Goal: Transaction & Acquisition: Purchase product/service

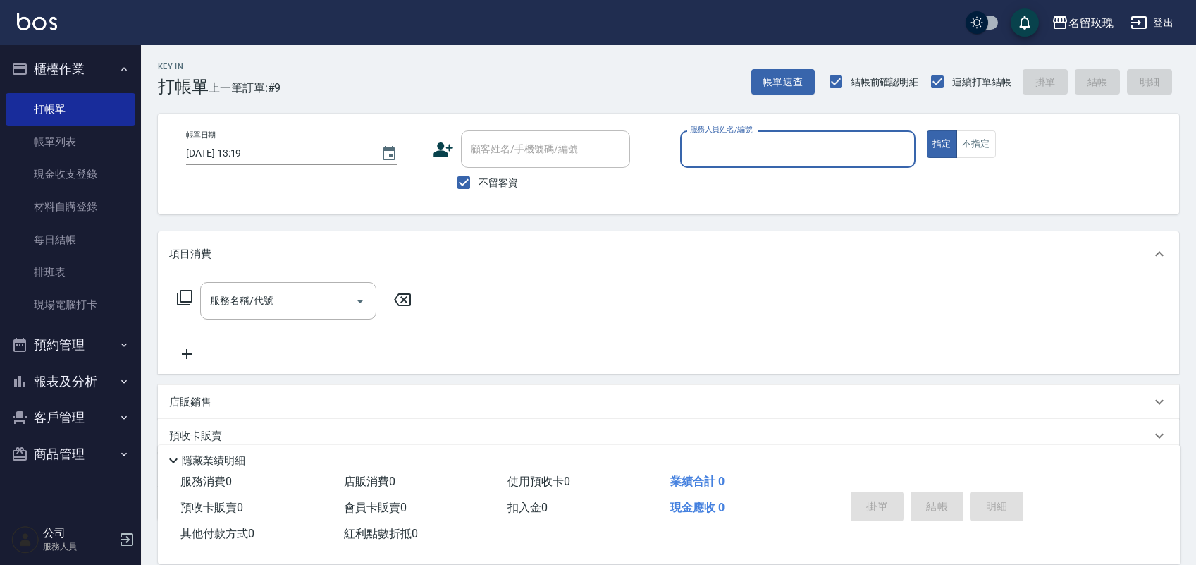
scroll to position [90, 0]
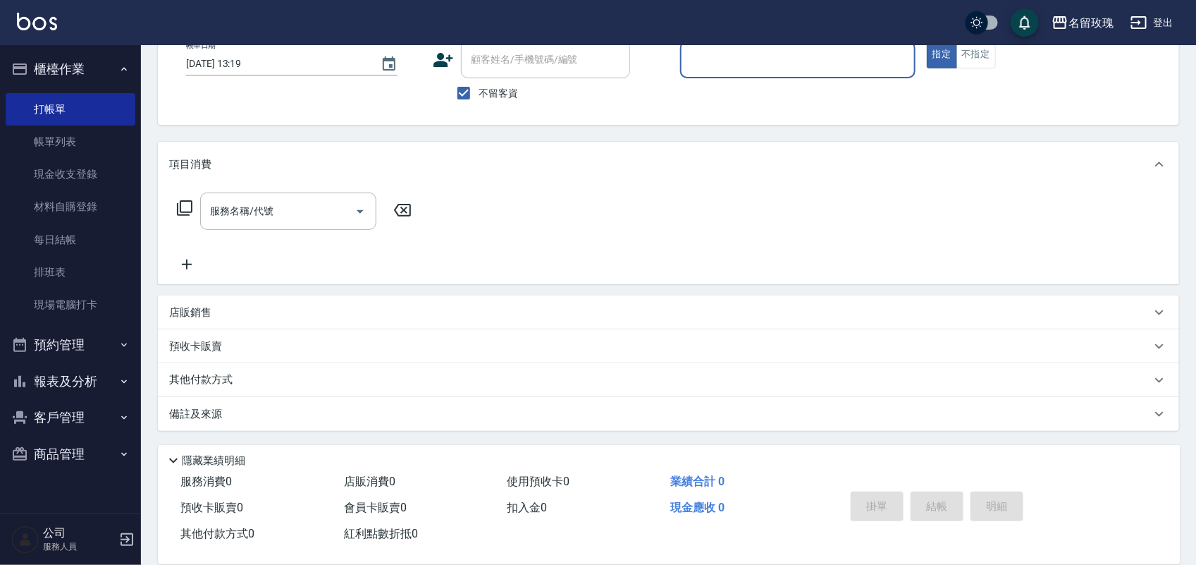
click at [41, 386] on button "報表及分析" at bounding box center [71, 381] width 130 height 37
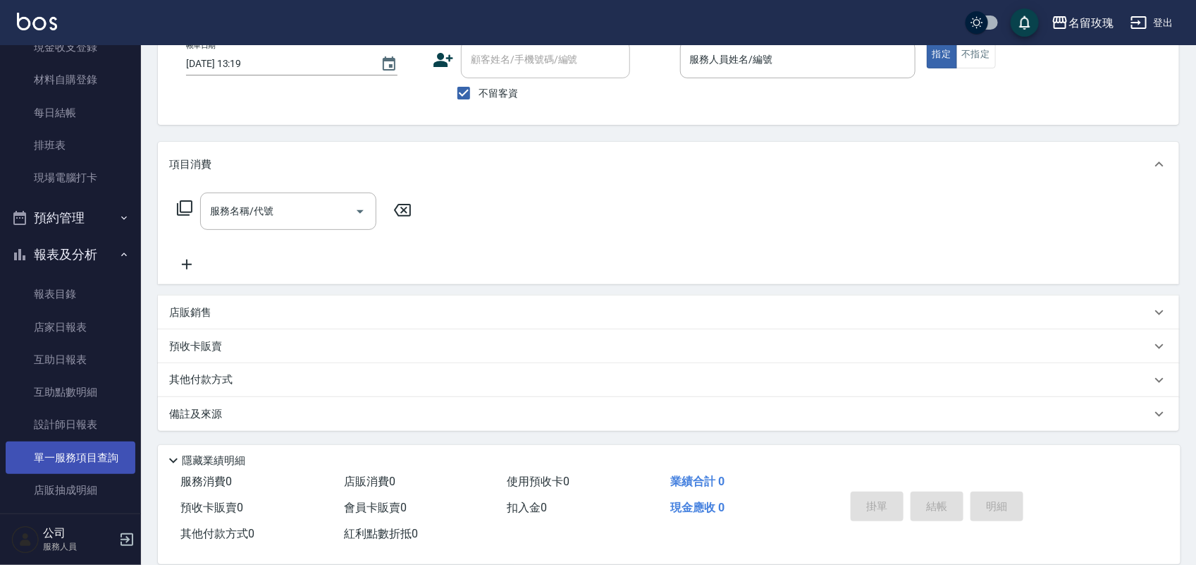
scroll to position [176, 0]
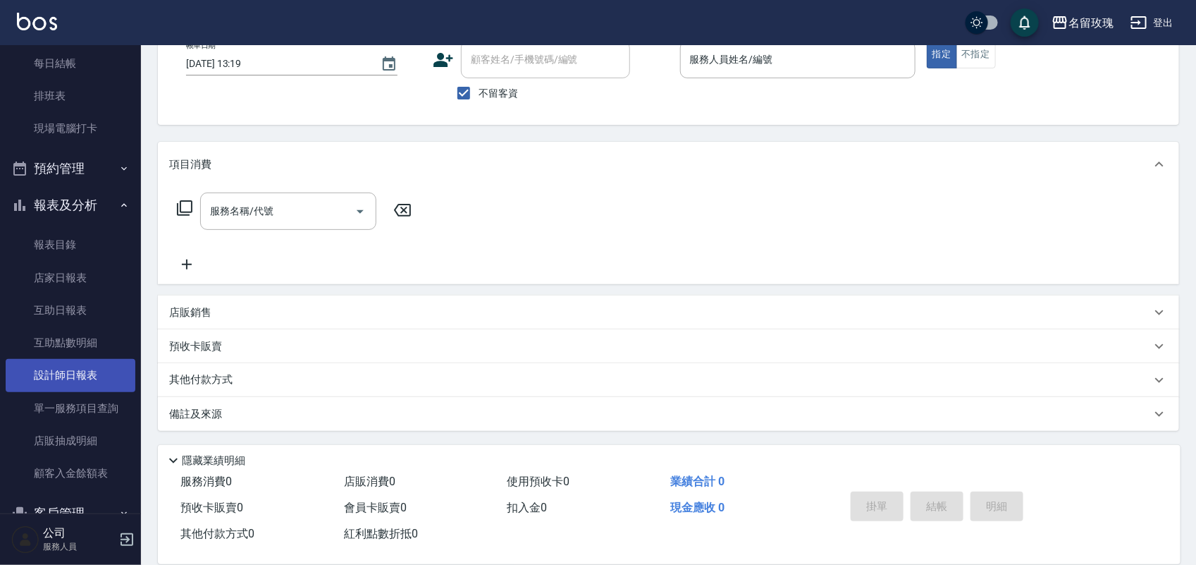
click at [75, 377] on link "設計師日報表" at bounding box center [71, 375] width 130 height 32
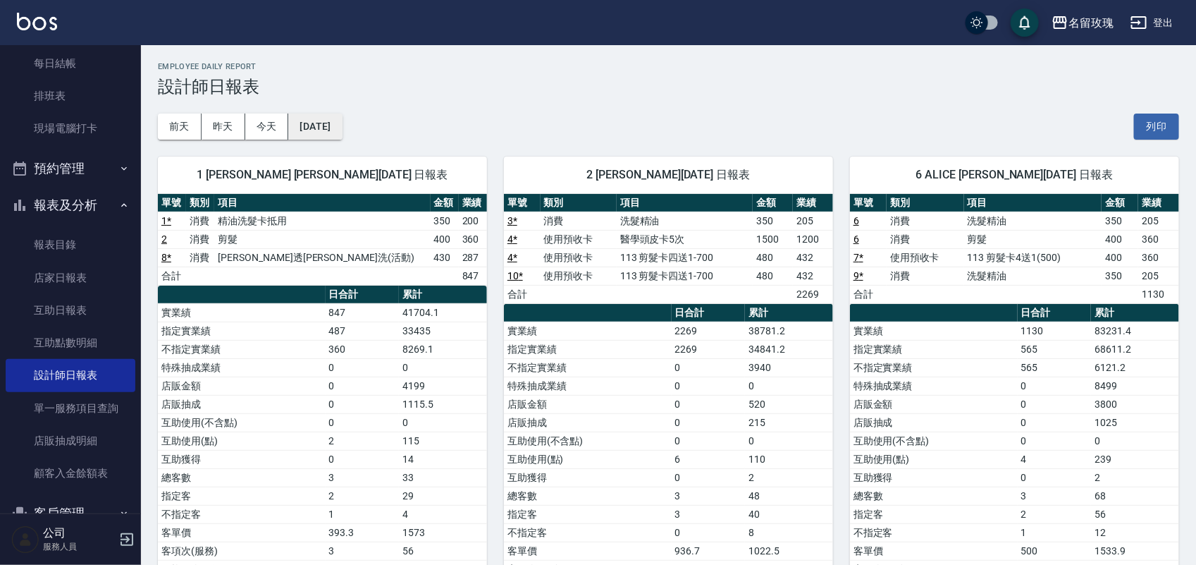
click at [351, 138] on div "名留玫瑰 [DATE] 設計師日報表 列印時間： [DATE][PHONE_NUMBER]:03 Employee Daily Report 設計師日報表 […" at bounding box center [668, 547] width 1055 height 1005
click at [342, 133] on button "[DATE]" at bounding box center [315, 126] width 54 height 26
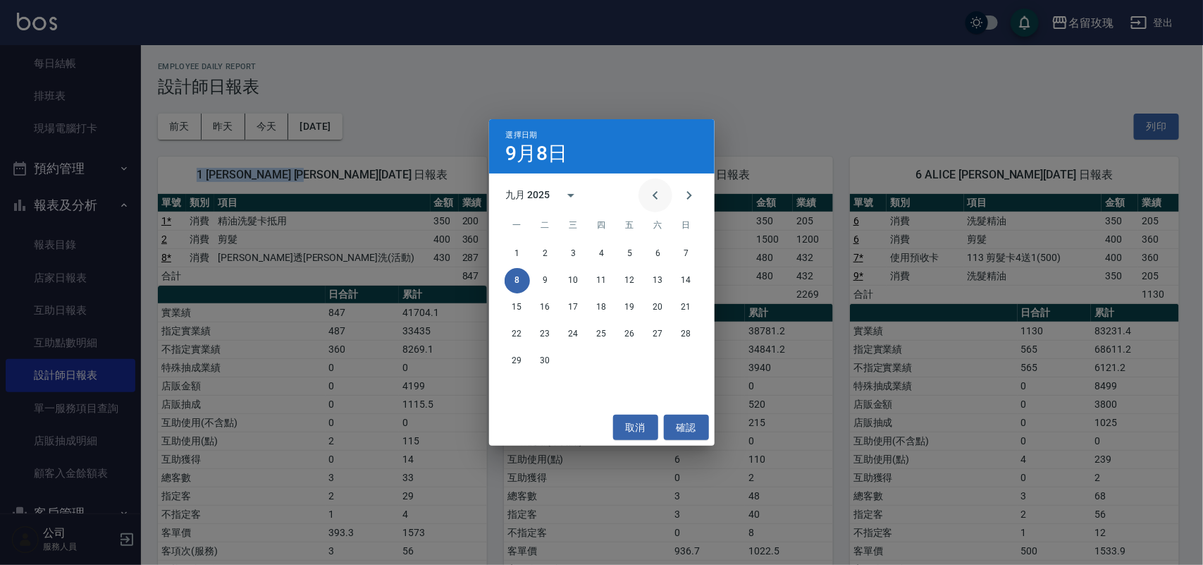
click at [656, 195] on icon "Previous month" at bounding box center [655, 195] width 17 height 17
click at [656, 194] on icon "Previous month" at bounding box center [655, 195] width 5 height 8
click at [656, 195] on icon "Previous month" at bounding box center [655, 195] width 17 height 17
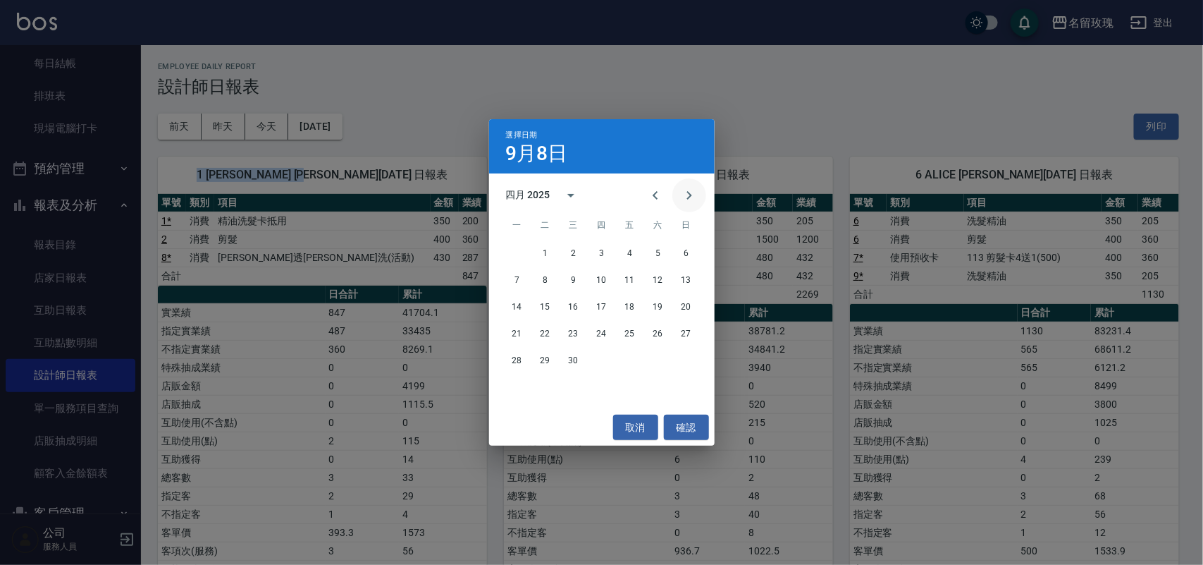
click at [685, 199] on icon "Next month" at bounding box center [689, 195] width 17 height 17
click at [661, 359] on button "28" at bounding box center [658, 360] width 25 height 25
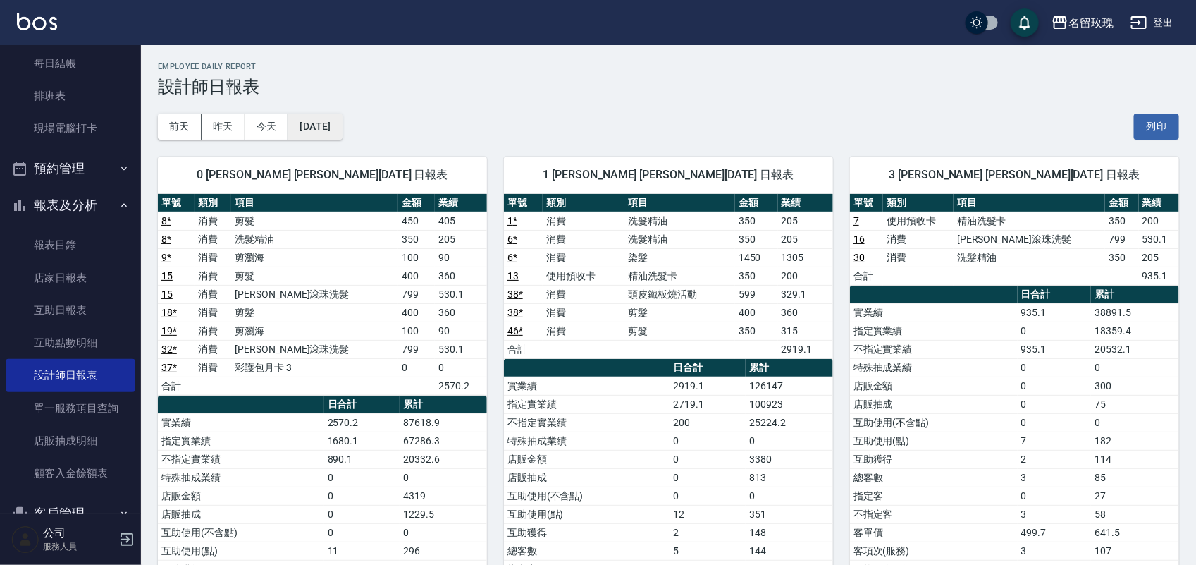
click at [329, 125] on button "[DATE]" at bounding box center [315, 126] width 54 height 26
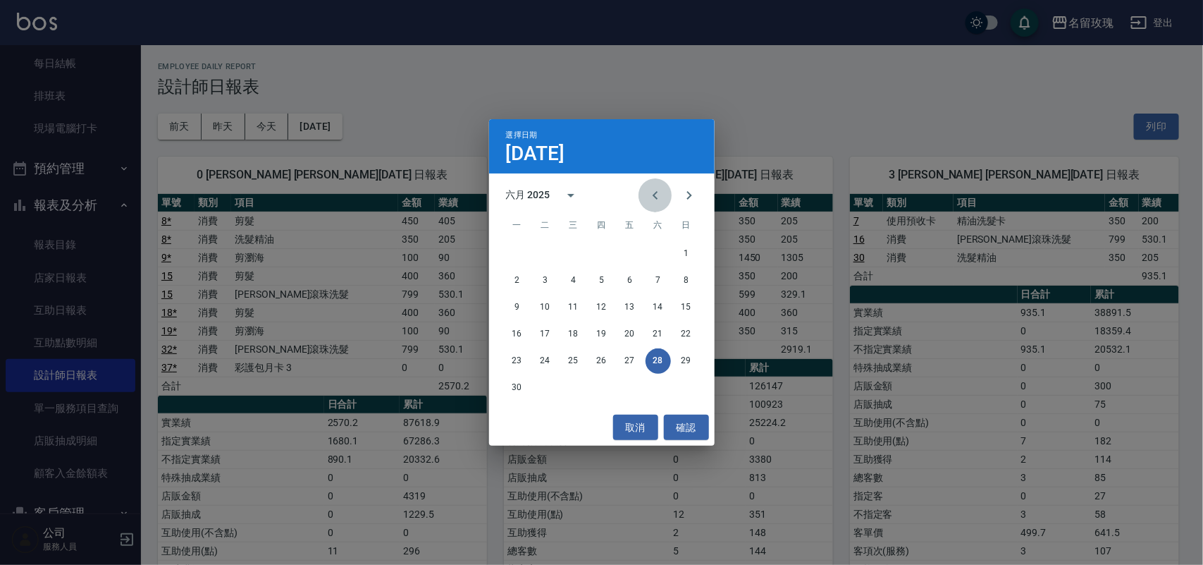
click at [654, 195] on icon "Previous month" at bounding box center [655, 195] width 5 height 8
click at [653, 194] on icon "Previous month" at bounding box center [655, 195] width 17 height 17
click at [656, 194] on icon "Previous month" at bounding box center [655, 195] width 5 height 8
click at [656, 195] on icon "Previous month" at bounding box center [655, 195] width 17 height 17
click at [695, 332] on button "23" at bounding box center [686, 333] width 25 height 25
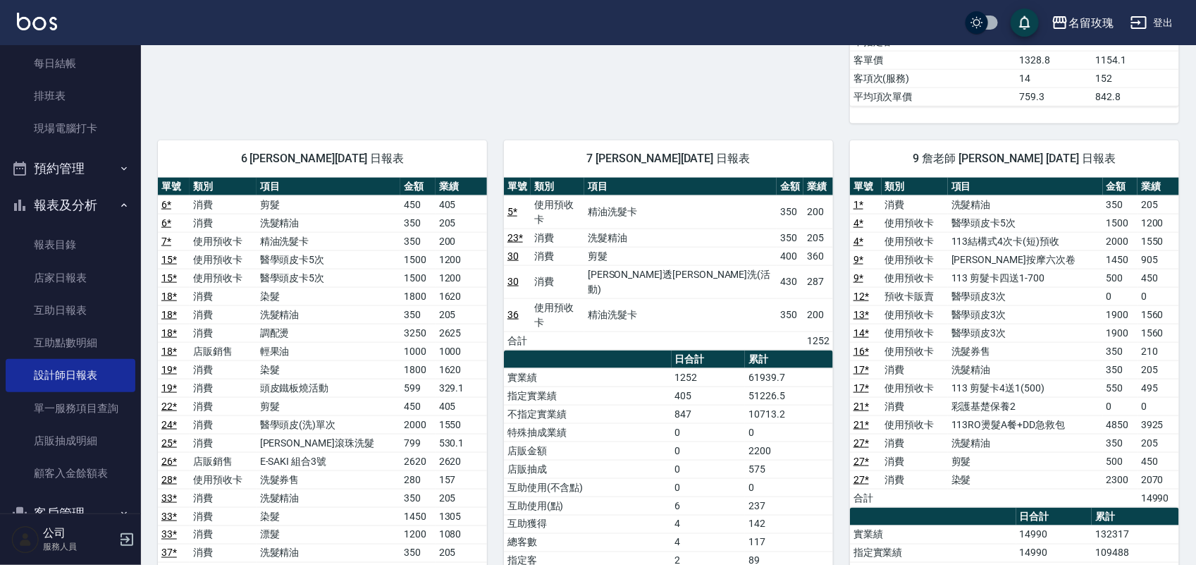
scroll to position [705, 0]
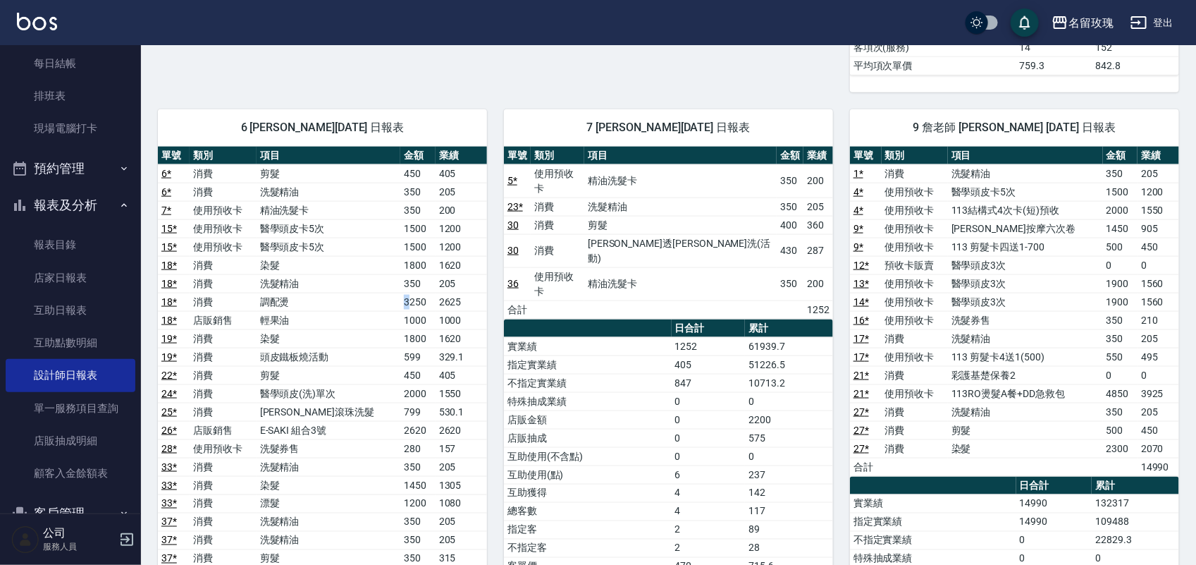
drag, startPoint x: 305, startPoint y: 316, endPoint x: 399, endPoint y: 316, distance: 93.7
click at [399, 311] on tr "18 * 消費 調配燙 3250 2625" at bounding box center [322, 302] width 329 height 18
click at [400, 311] on td "3250" at bounding box center [417, 302] width 35 height 18
drag, startPoint x: 290, startPoint y: 289, endPoint x: 438, endPoint y: 305, distance: 149.6
click at [438, 305] on tbody "6 * 消費 剪髮 450 405 6 * 消費 洗髮精油 350 205 7 * 使用預收卡 精油洗髮卡 350 200 15 * 使用預收卡 醫學頭皮卡5…" at bounding box center [322, 393] width 329 height 458
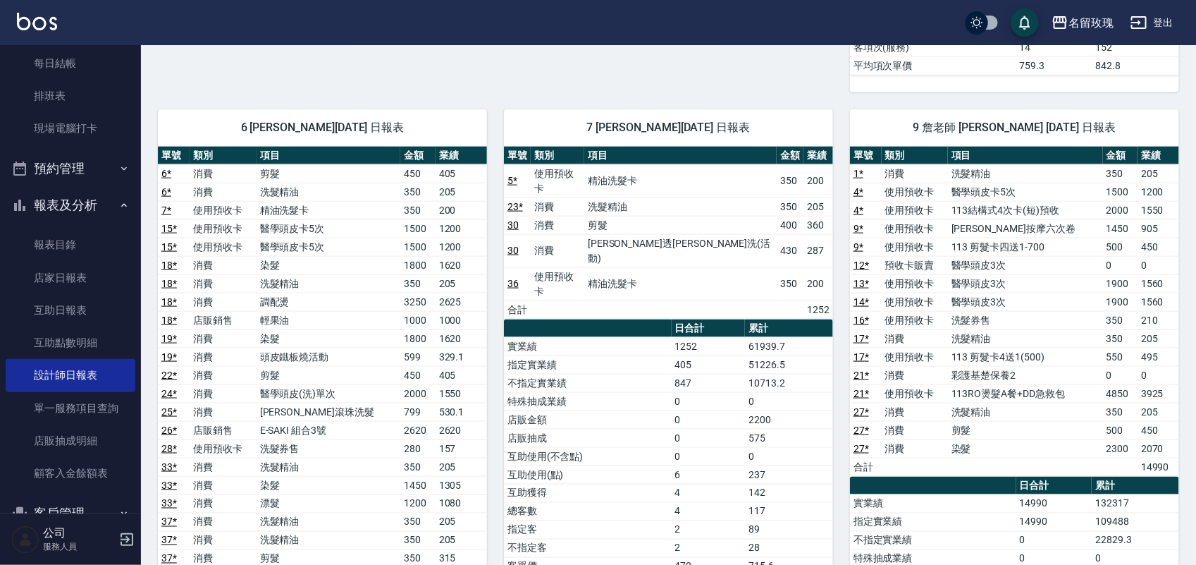
click at [367, 256] on td "醫學頭皮卡5次" at bounding box center [329, 247] width 144 height 18
drag, startPoint x: 266, startPoint y: 261, endPoint x: 330, endPoint y: 312, distance: 81.8
click at [330, 312] on tbody "6 * 消費 剪髮 450 405 6 * 消費 洗髮精油 350 205 7 * 使用預收卡 精油洗髮卡 350 200 15 * 使用預收卡 醫學頭皮卡5…" at bounding box center [322, 393] width 329 height 458
click at [330, 311] on td "調配燙" at bounding box center [329, 302] width 144 height 18
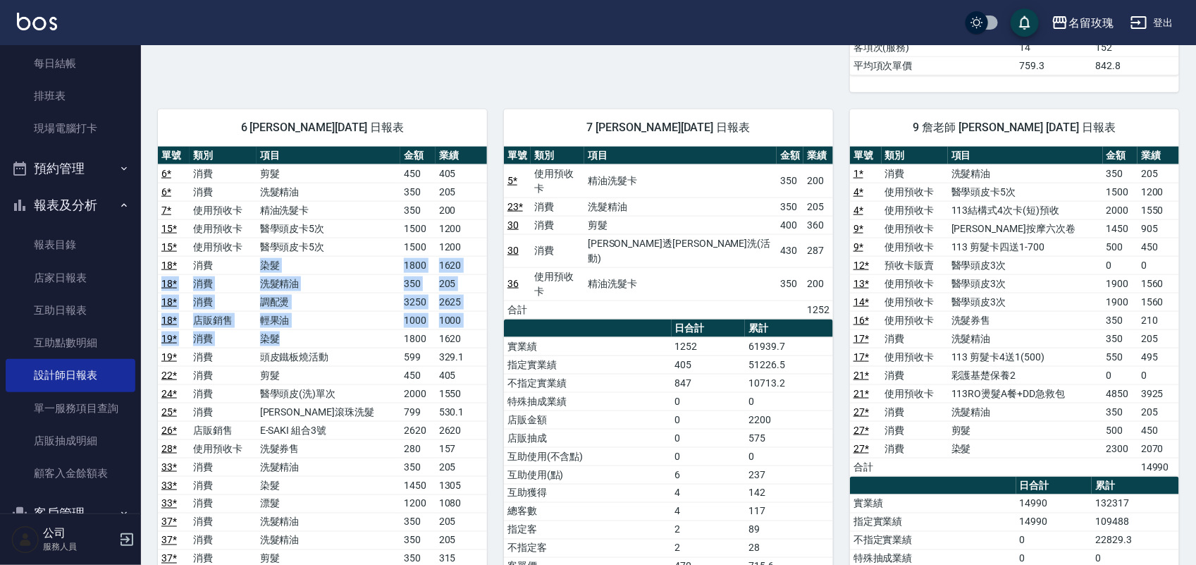
drag, startPoint x: 282, startPoint y: 268, endPoint x: 367, endPoint y: 342, distance: 112.9
click at [367, 342] on tbody "6 * 消費 剪髮 450 405 6 * 消費 洗髮精油 350 205 7 * 使用預收卡 精油洗髮卡 350 200 15 * 使用預收卡 醫學頭皮卡5…" at bounding box center [322, 393] width 329 height 458
click at [367, 340] on td "染髮" at bounding box center [329, 338] width 144 height 18
click at [363, 336] on td "染髮" at bounding box center [329, 338] width 144 height 18
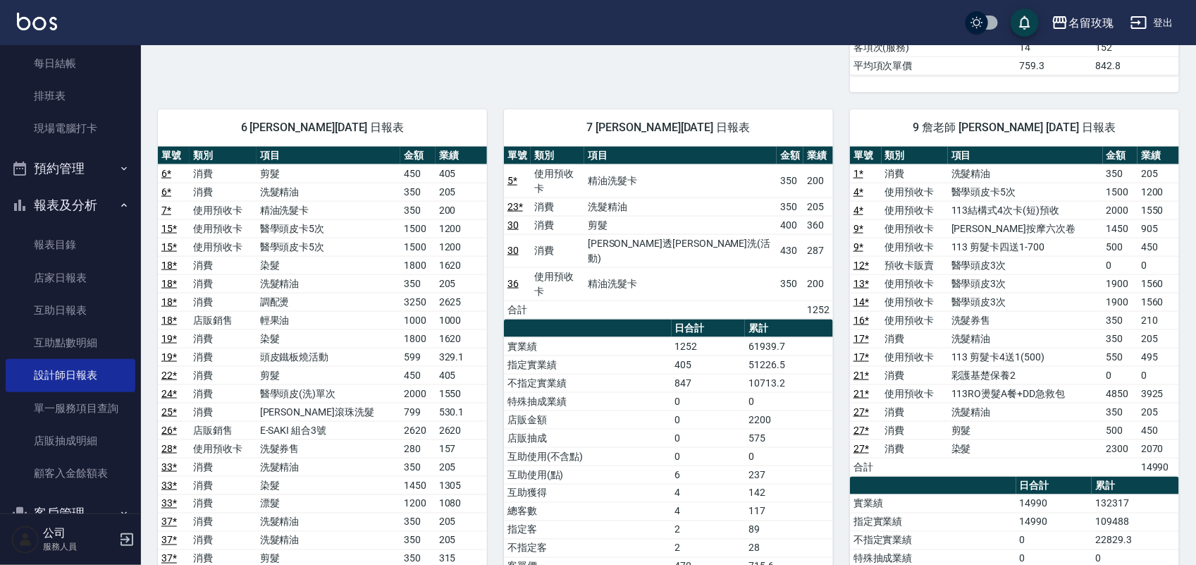
click at [242, 254] on td "使用預收卡" at bounding box center [223, 247] width 67 height 18
drag, startPoint x: 173, startPoint y: 328, endPoint x: 277, endPoint y: 303, distance: 107.4
click at [277, 303] on tbody "6 * 消費 剪髮 450 405 6 * 消費 洗髮精油 350 205 7 * 使用預收卡 精油洗髮卡 350 200 15 * 使用預收卡 醫學頭皮卡5…" at bounding box center [322, 393] width 329 height 458
click at [276, 303] on td "調配燙" at bounding box center [329, 302] width 144 height 18
click at [235, 268] on td "消費" at bounding box center [223, 265] width 67 height 18
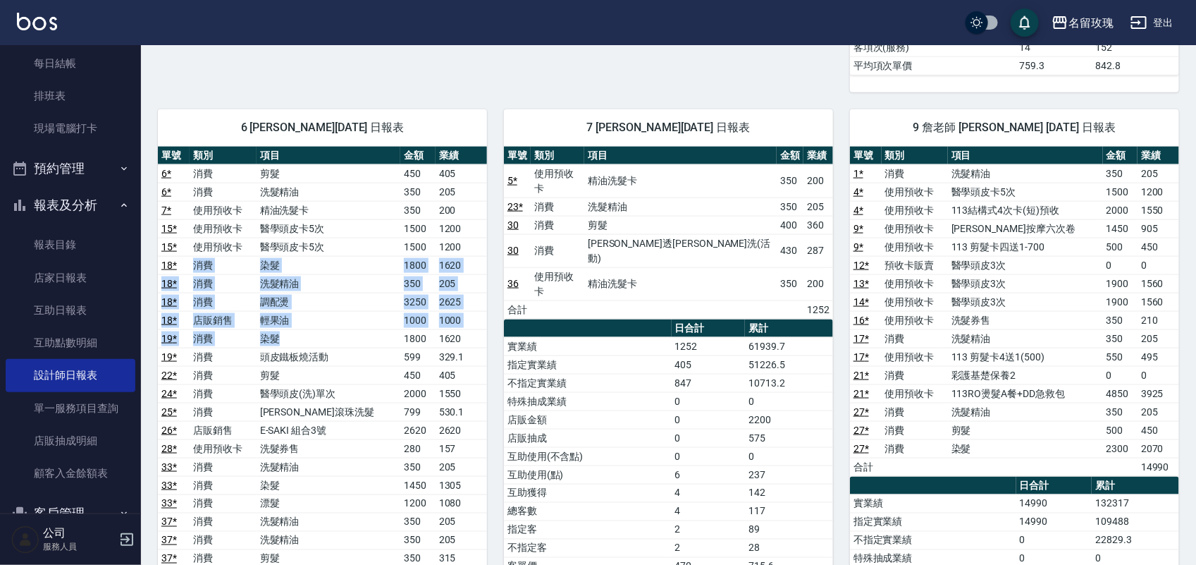
drag, startPoint x: 180, startPoint y: 272, endPoint x: 187, endPoint y: 276, distance: 7.9
click at [309, 328] on tbody "6 * 消費 剪髮 450 405 6 * 消費 洗髮精油 350 205 7 * 使用預收卡 精油洗髮卡 350 200 15 * 使用預收卡 醫學頭皮卡5…" at bounding box center [322, 393] width 329 height 458
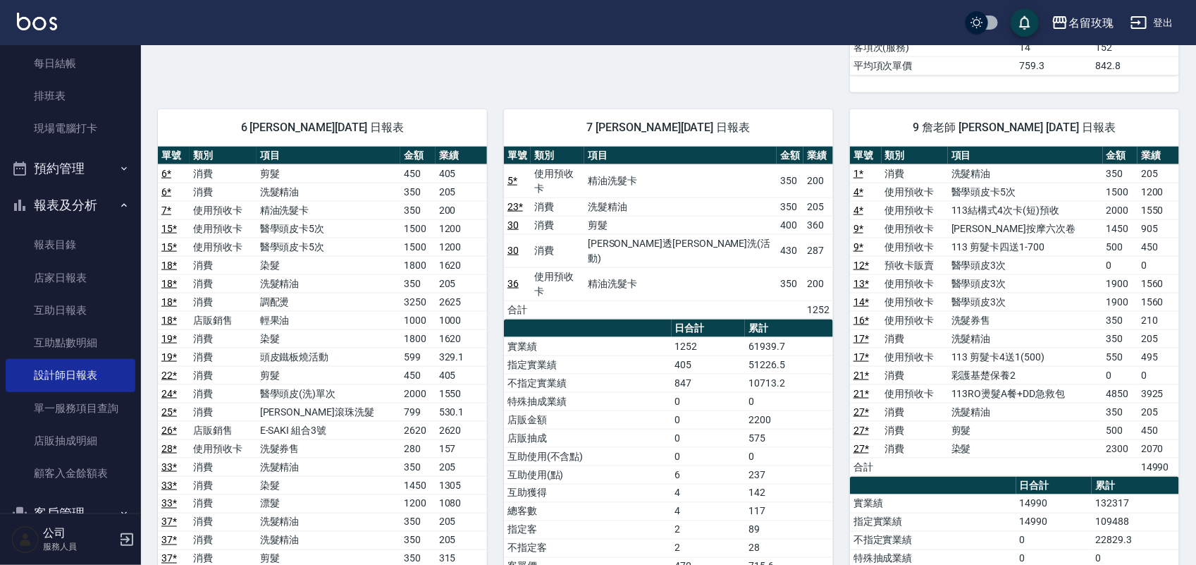
click at [148, 273] on div "6 [PERSON_NAME][DATE] 日報表 單號 類別 項目 金額 業績 6 * 消費 剪髮 450 405 6 * 消費 洗髮精油 350 205 …" at bounding box center [314, 512] width 346 height 841
drag, startPoint x: 227, startPoint y: 269, endPoint x: 271, endPoint y: 286, distance: 47.8
click at [271, 286] on tbody "6 * 消費 剪髮 450 405 6 * 消費 洗髮精油 350 205 7 * 使用預收卡 精油洗髮卡 350 200 15 * 使用預收卡 醫學頭皮卡5…" at bounding box center [322, 393] width 329 height 458
click at [257, 286] on td "消費" at bounding box center [223, 283] width 67 height 18
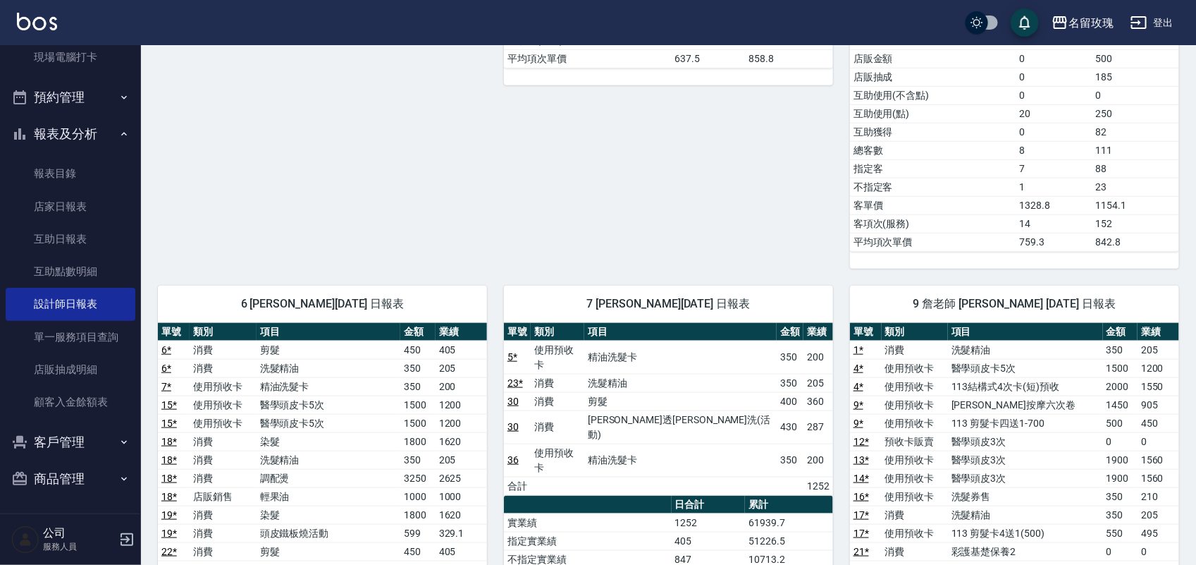
scroll to position [793, 0]
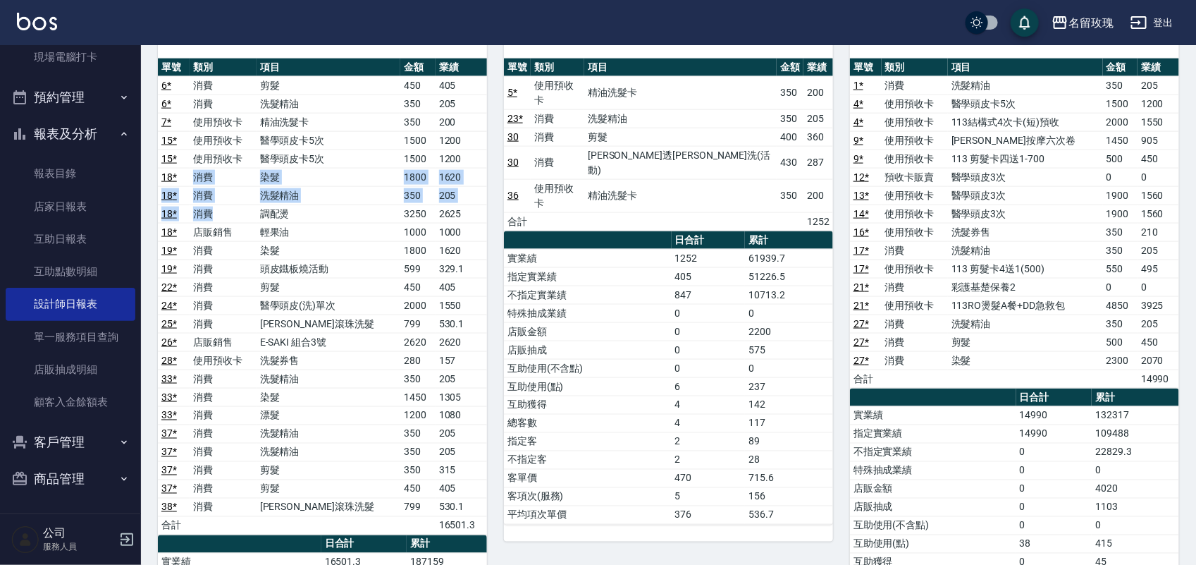
drag, startPoint x: 208, startPoint y: 184, endPoint x: 195, endPoint y: 203, distance: 22.9
click at [230, 223] on tbody "6 * 消費 剪髮 450 405 6 * 消費 洗髮精油 350 205 7 * 使用預收卡 精油洗髮卡 350 200 15 * 使用預收卡 醫學頭皮卡5…" at bounding box center [322, 305] width 329 height 458
click at [164, 183] on link "18 *" at bounding box center [169, 176] width 16 height 11
click at [464, 241] on td "1000" at bounding box center [461, 232] width 51 height 18
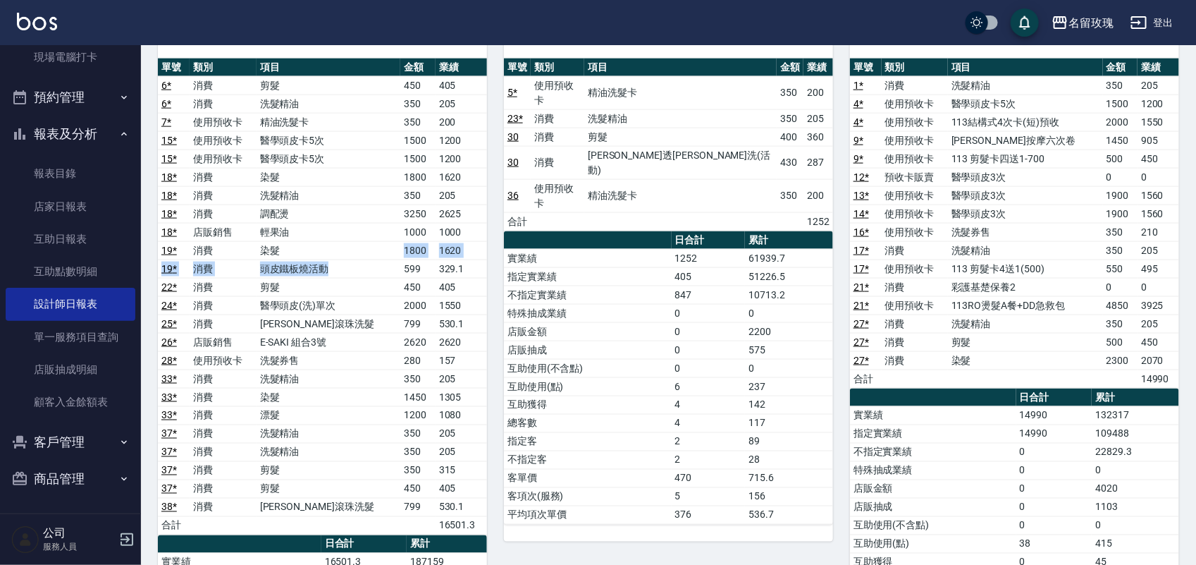
drag, startPoint x: 374, startPoint y: 262, endPoint x: 381, endPoint y: 277, distance: 16.1
click at [381, 277] on tbody "6 * 消費 剪髮 450 405 6 * 消費 洗髮精油 350 205 7 * 使用預收卡 精油洗髮卡 350 200 15 * 使用預收卡 醫學頭皮卡5…" at bounding box center [322, 305] width 329 height 458
click at [383, 278] on td "頭皮鐵板燒活動" at bounding box center [329, 268] width 144 height 18
click at [378, 291] on td "剪髮" at bounding box center [329, 287] width 144 height 18
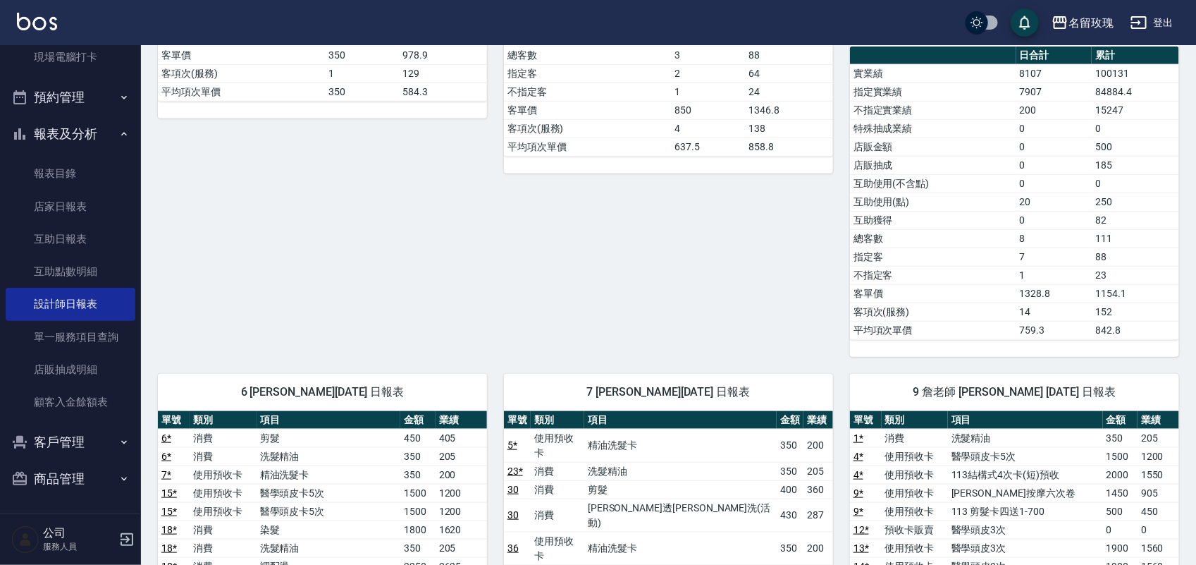
scroll to position [0, 0]
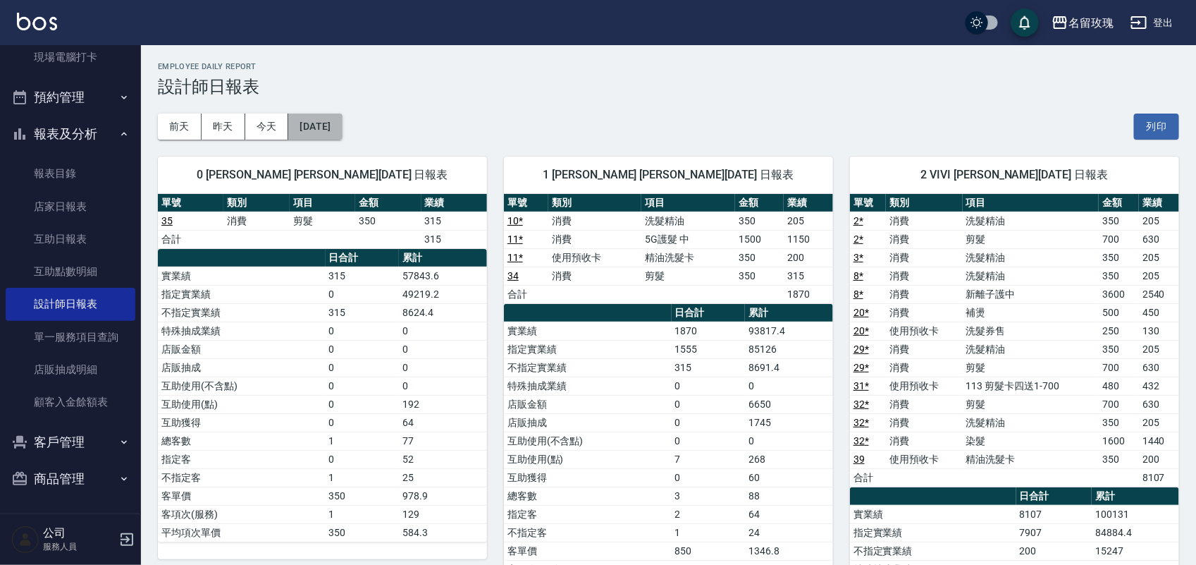
click at [319, 132] on button "[DATE]" at bounding box center [315, 126] width 54 height 26
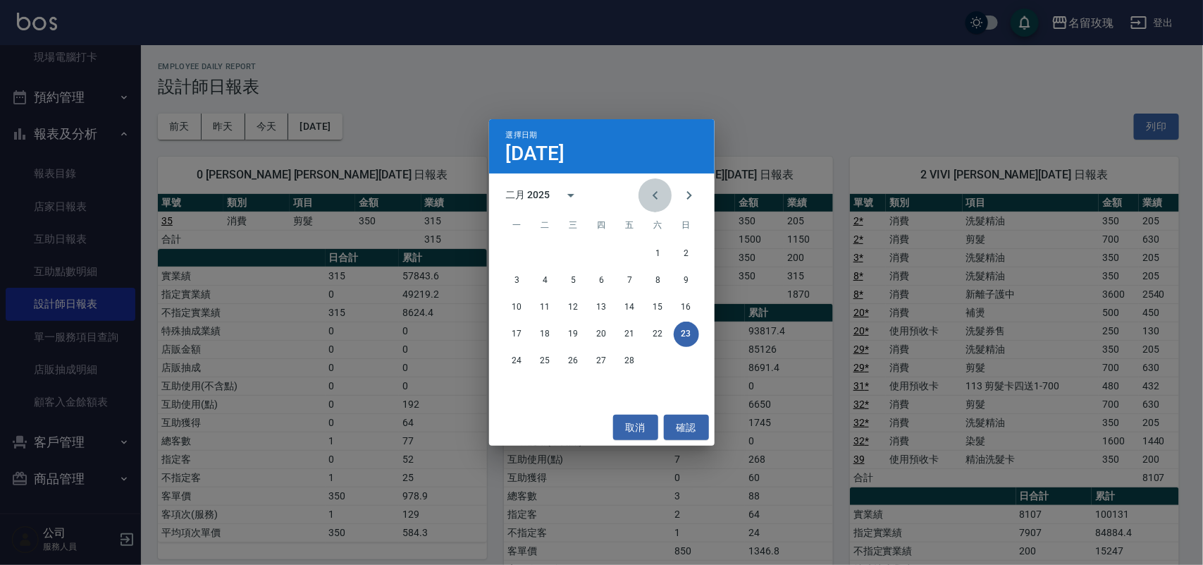
click at [663, 194] on icon "Previous month" at bounding box center [655, 195] width 17 height 17
click at [660, 304] on button "18" at bounding box center [658, 307] width 25 height 25
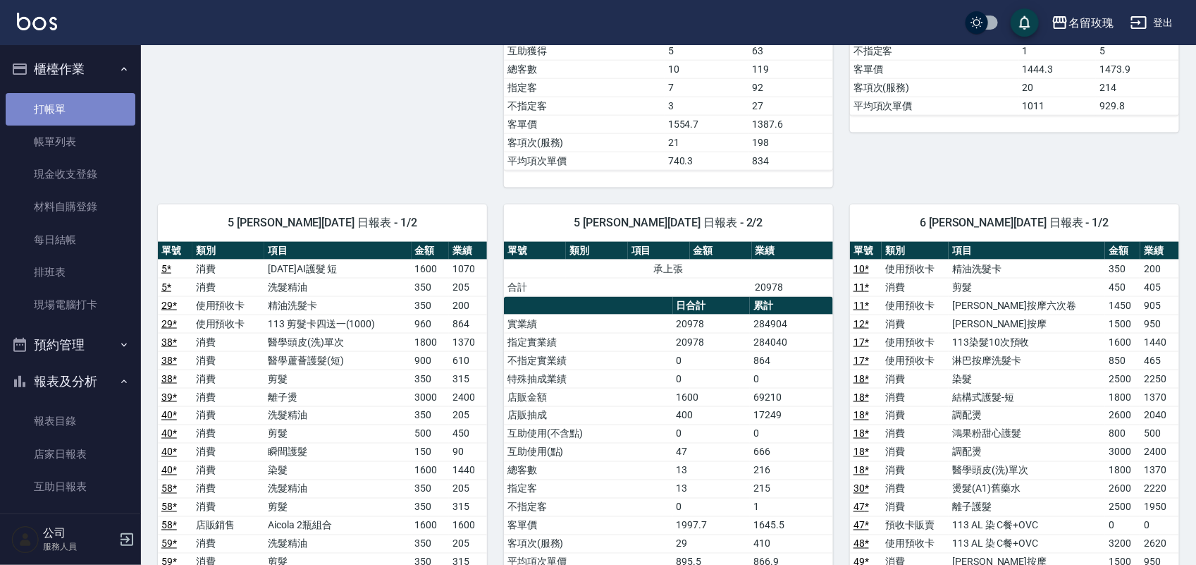
click at [70, 97] on link "打帳單" at bounding box center [71, 109] width 130 height 32
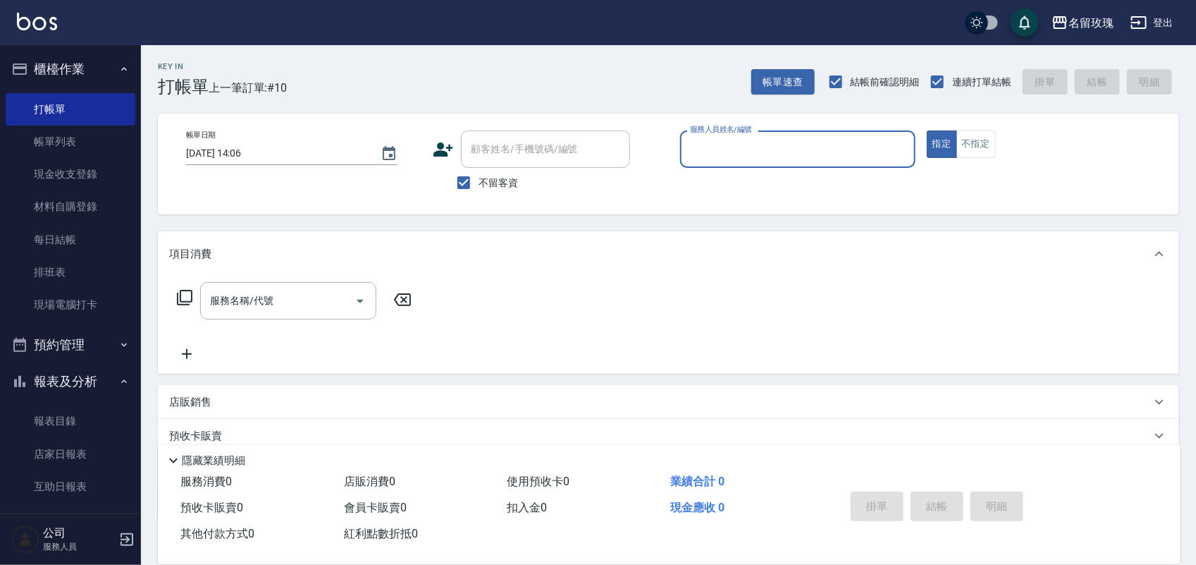
drag, startPoint x: 62, startPoint y: 178, endPoint x: 139, endPoint y: 157, distance: 79.7
click at [61, 178] on link "現金收支登錄" at bounding box center [71, 174] width 130 height 32
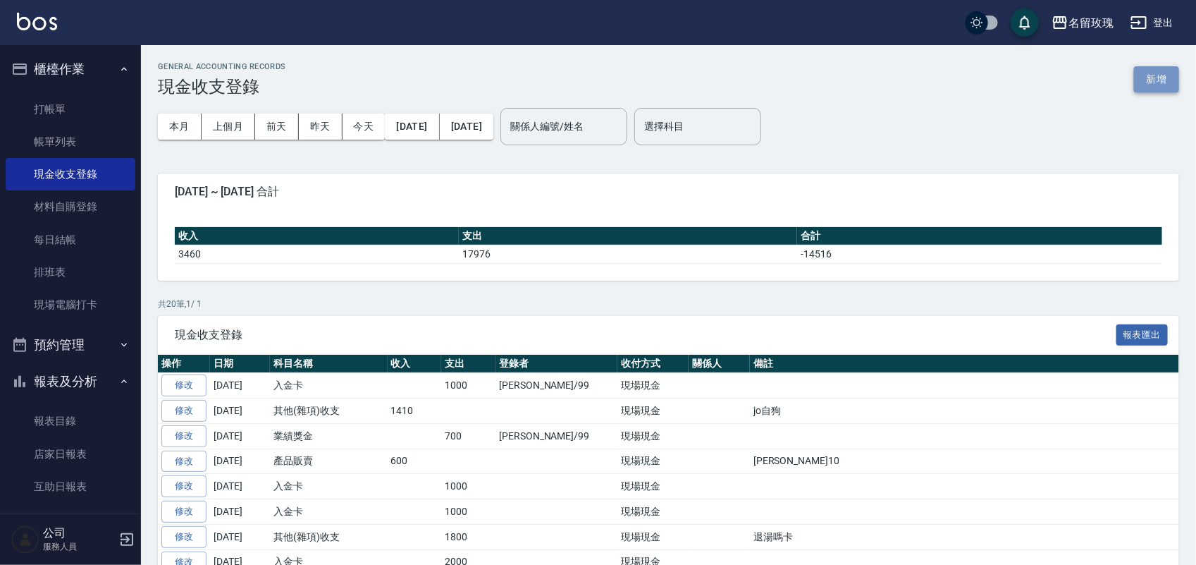
click at [1144, 80] on button "新增" at bounding box center [1156, 79] width 45 height 26
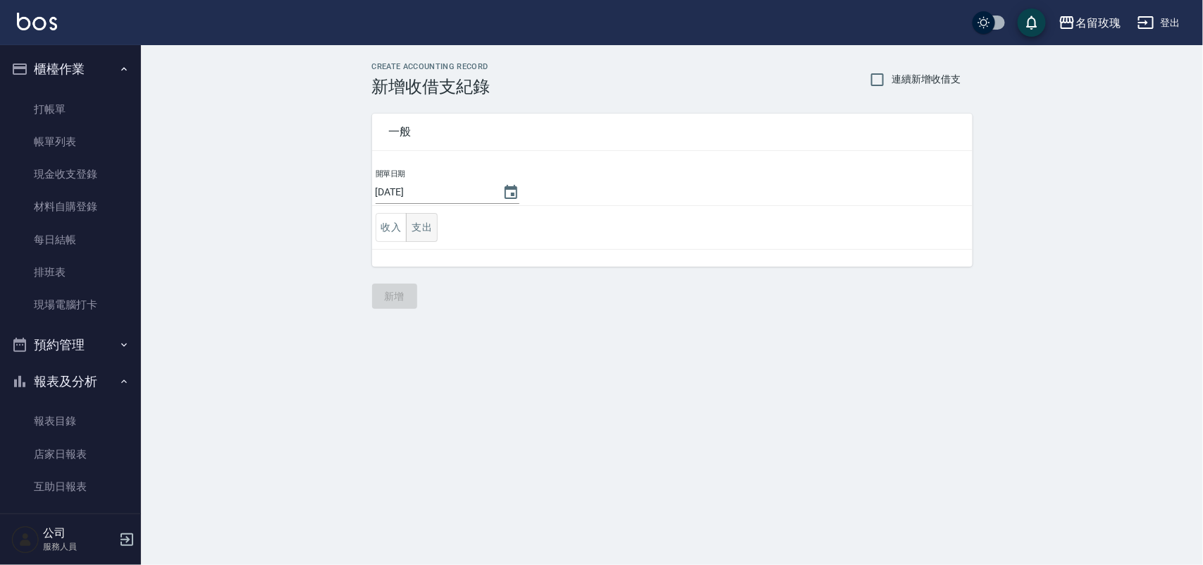
click at [421, 230] on button "支出" at bounding box center [422, 227] width 32 height 29
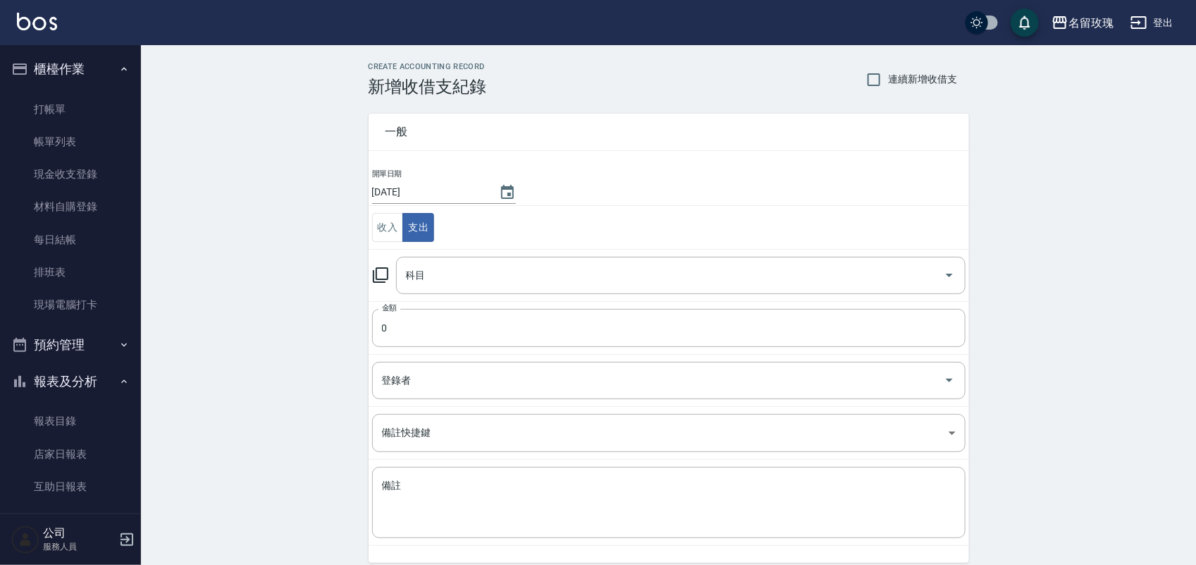
click at [381, 276] on icon at bounding box center [380, 274] width 17 height 17
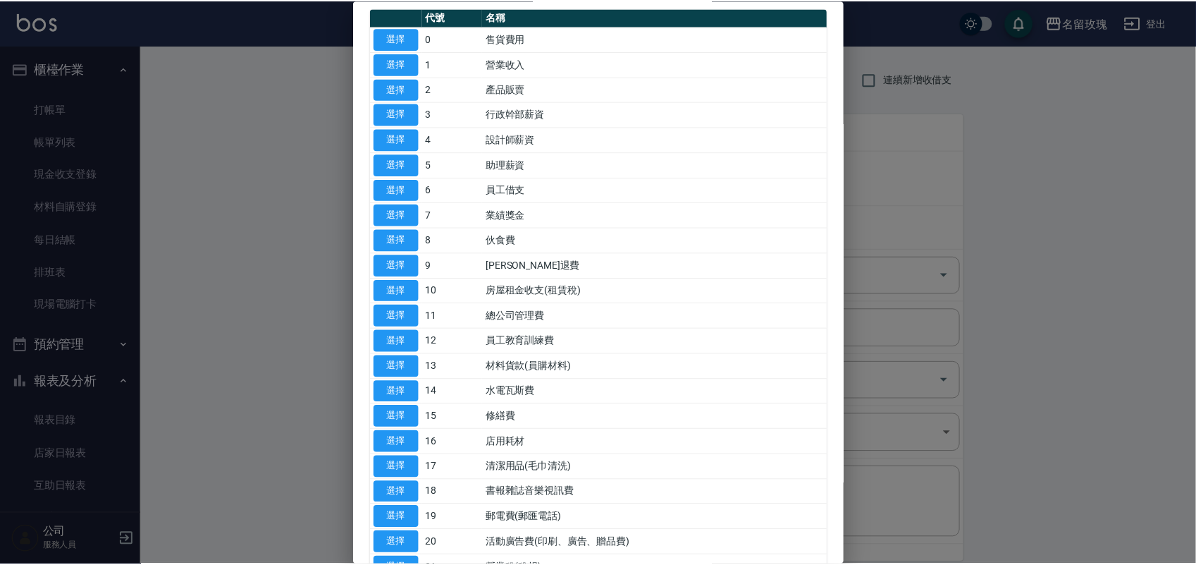
scroll to position [352, 0]
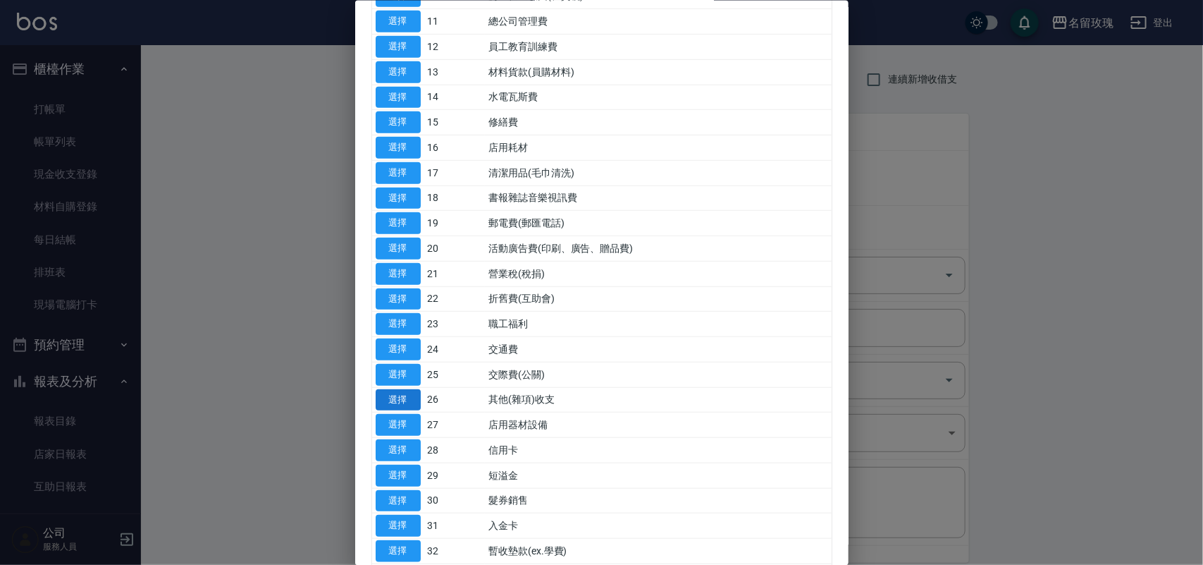
click at [410, 400] on button "選擇" at bounding box center [398, 399] width 45 height 22
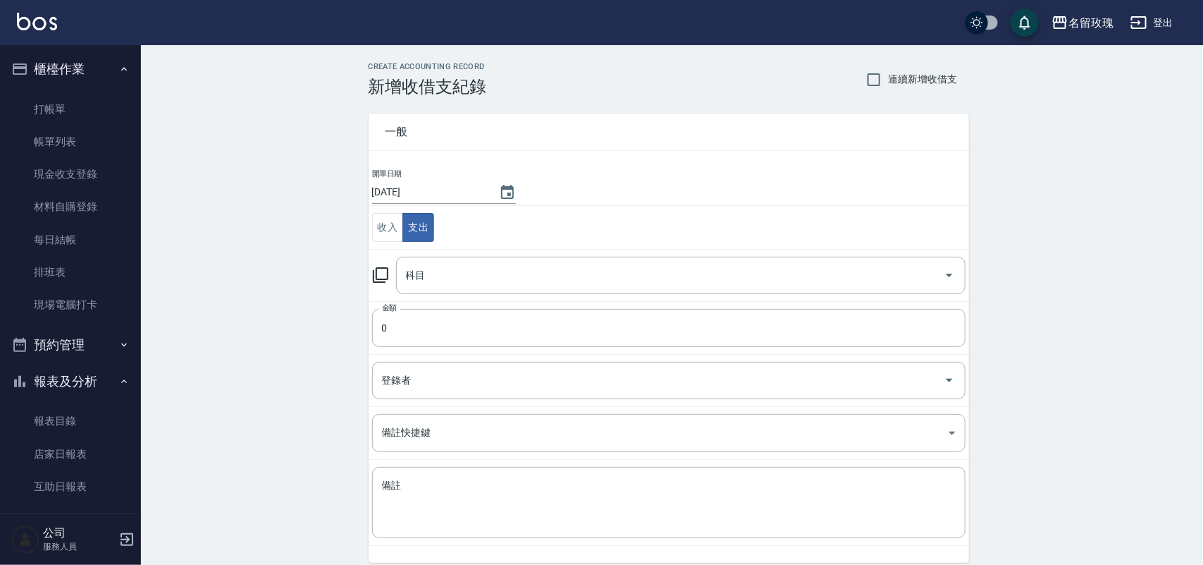
type input "26 其他(雜項)收支"
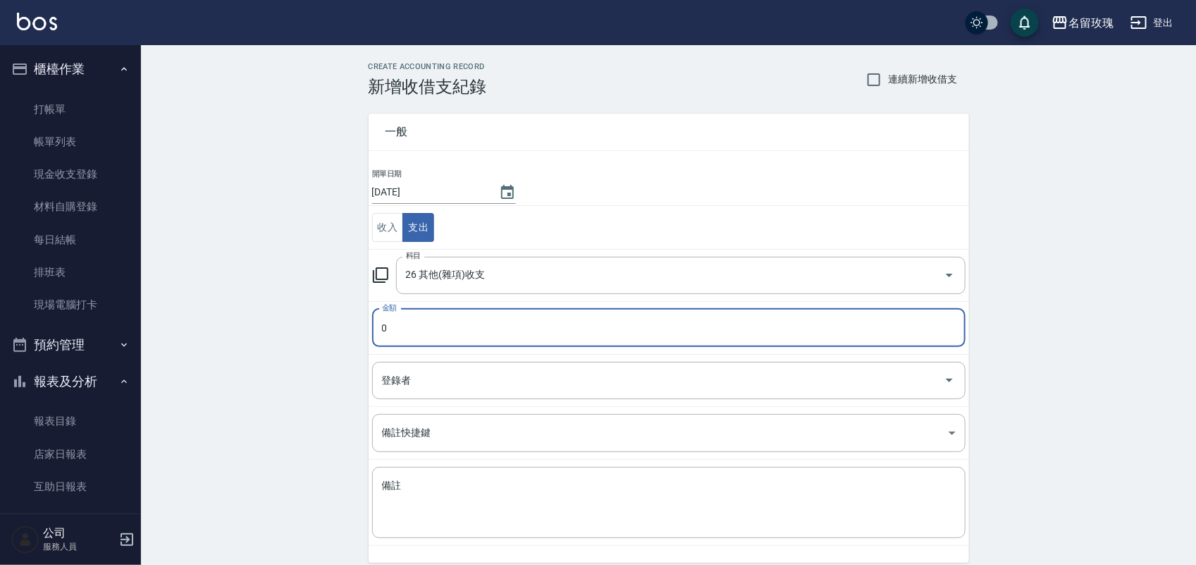
click at [400, 314] on input "0" at bounding box center [668, 328] width 593 height 38
type input "445"
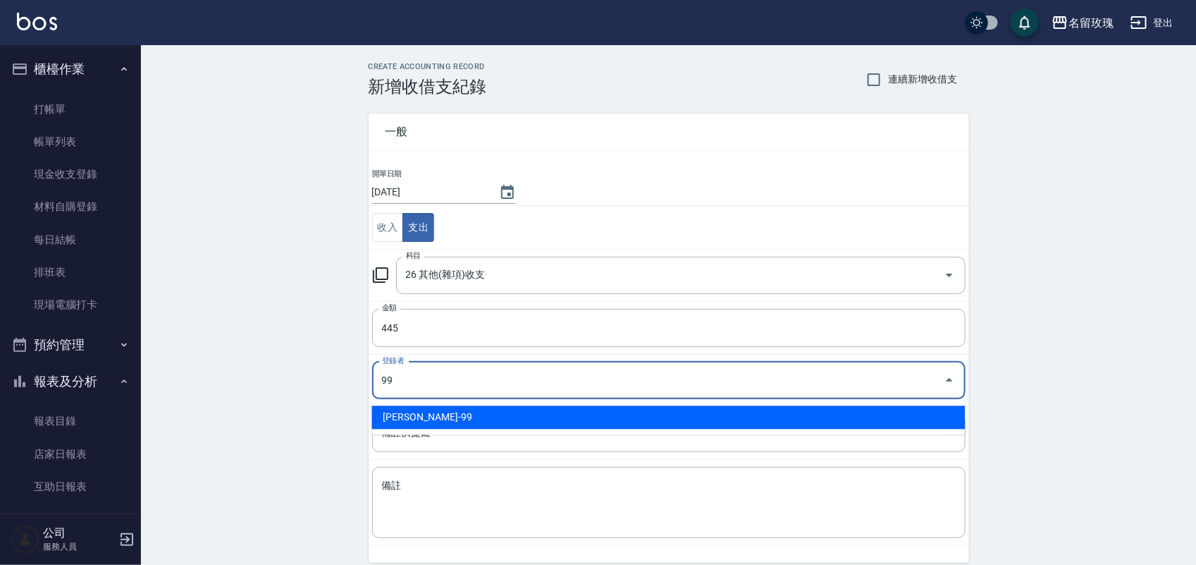
type input "[PERSON_NAME]-99"
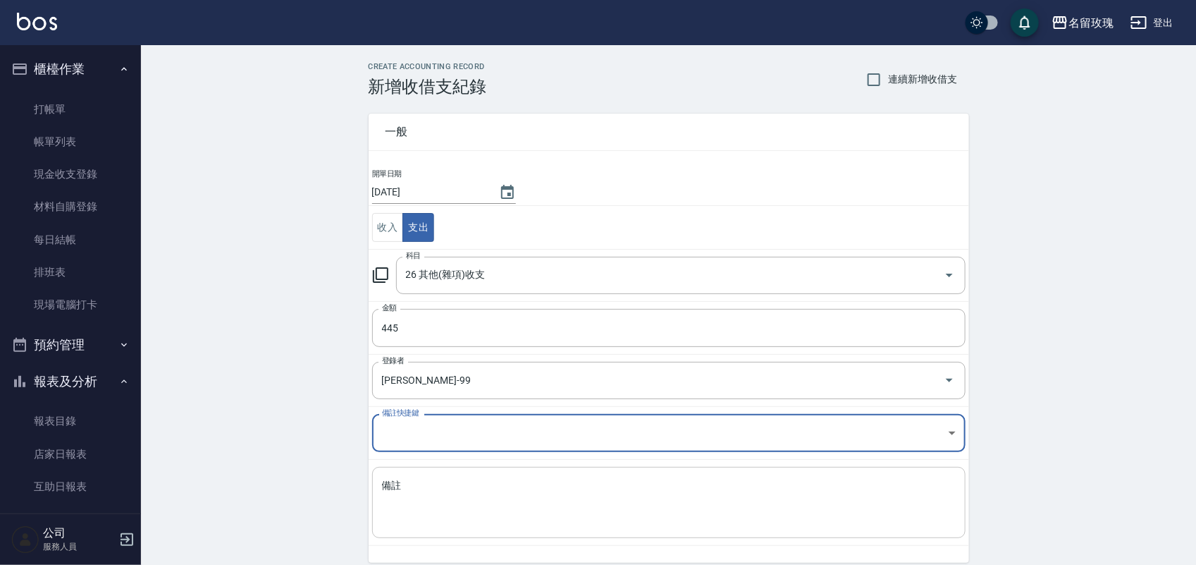
click at [508, 511] on textarea "備註" at bounding box center [669, 503] width 574 height 48
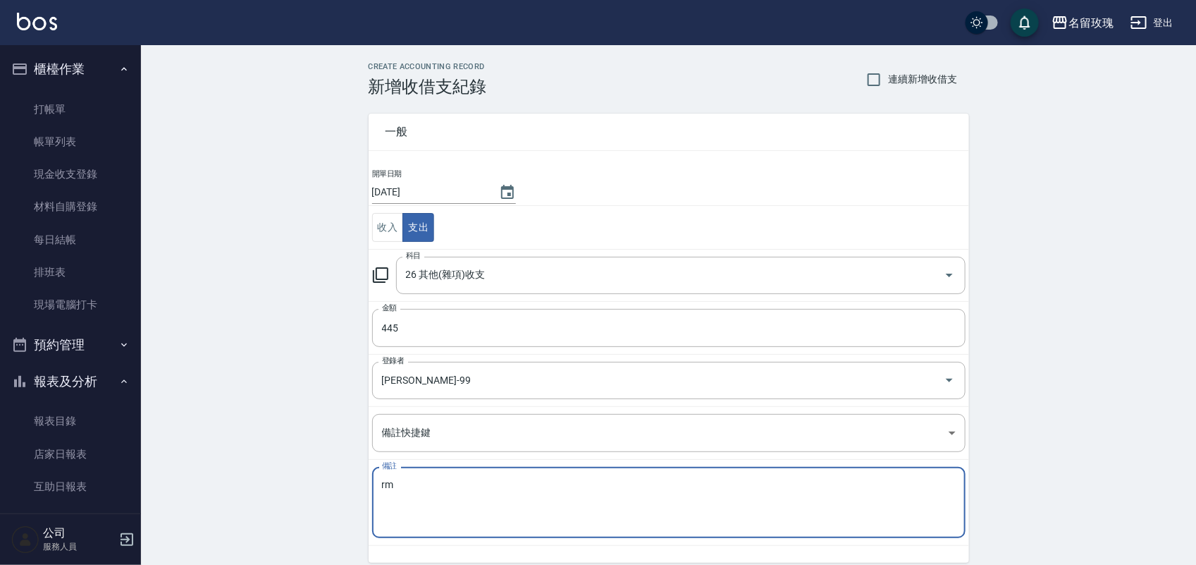
type textarea "r"
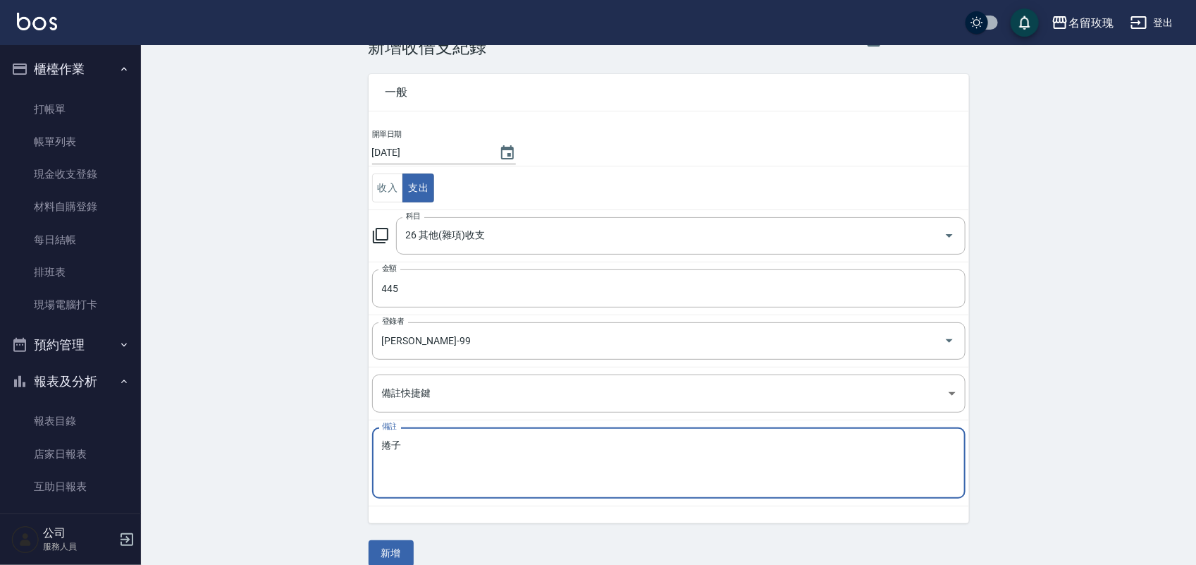
scroll to position [59, 0]
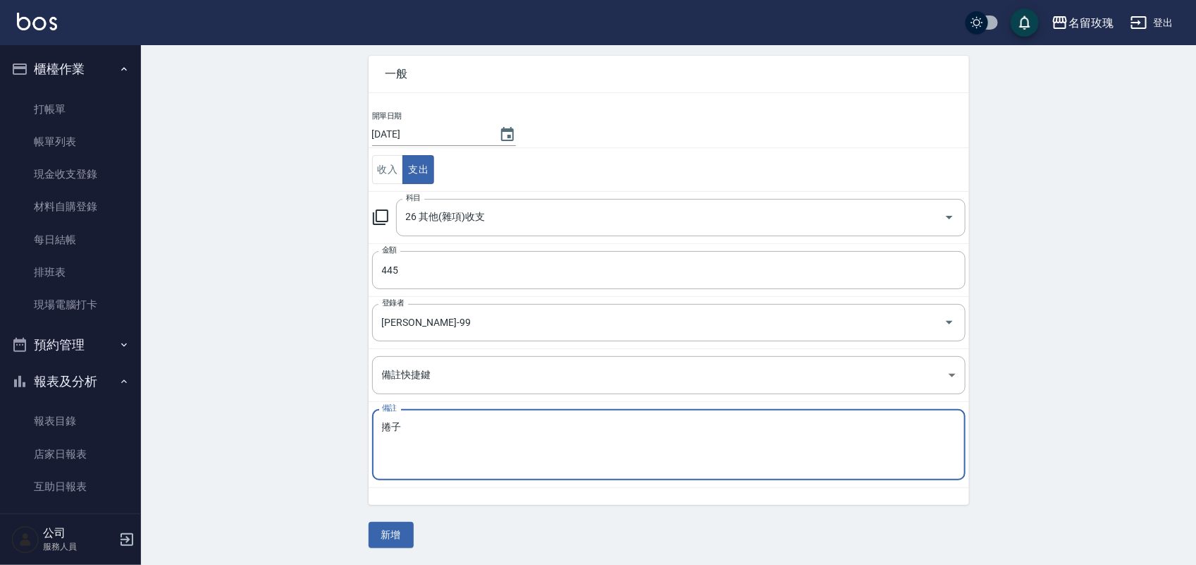
type textarea "捲子"
click at [407, 532] on button "新增" at bounding box center [391, 535] width 45 height 26
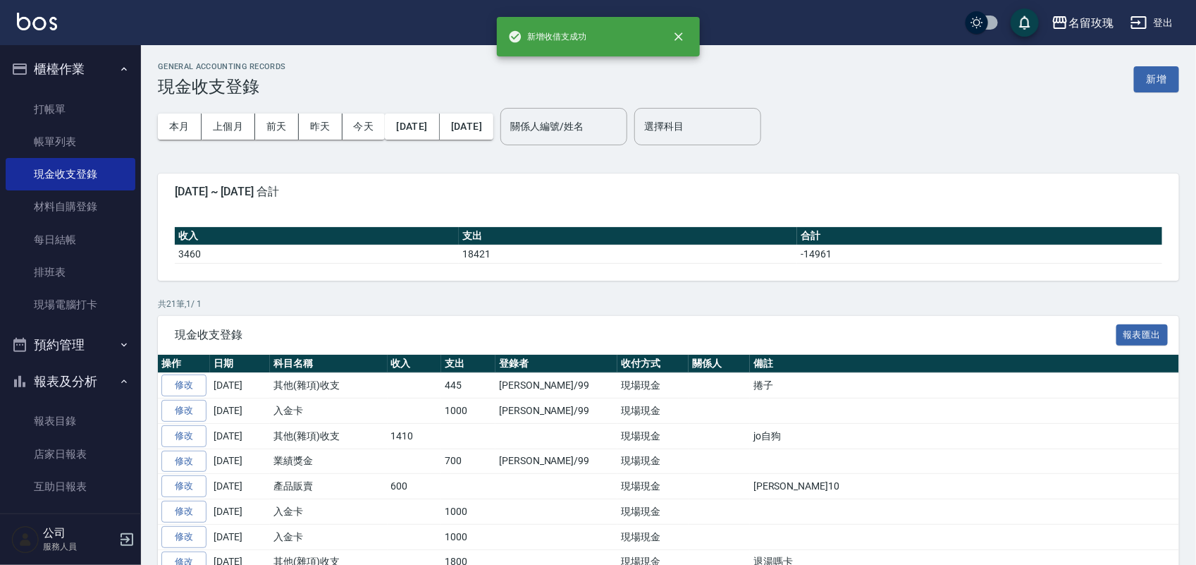
click at [68, 383] on button "報表及分析" at bounding box center [71, 381] width 130 height 37
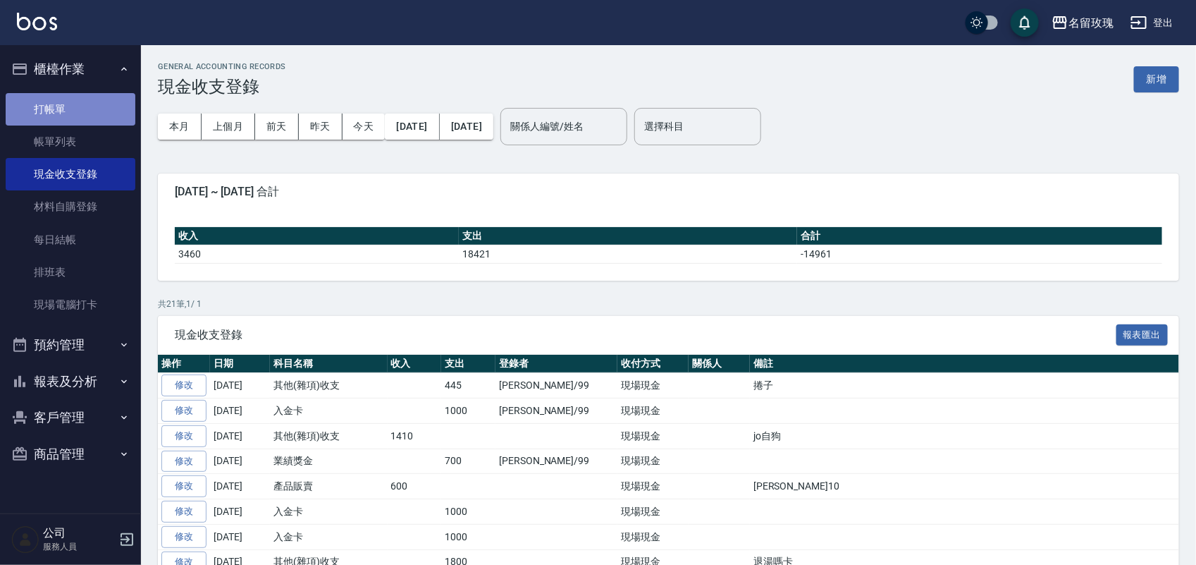
click at [68, 100] on link "打帳單" at bounding box center [71, 109] width 130 height 32
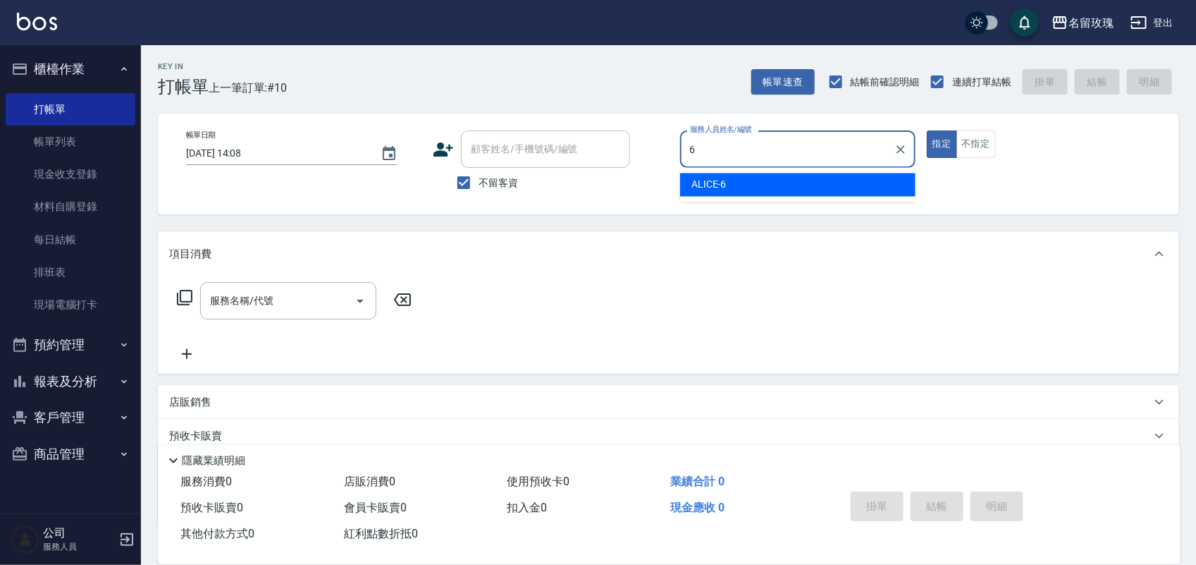
type input "ALICE-6"
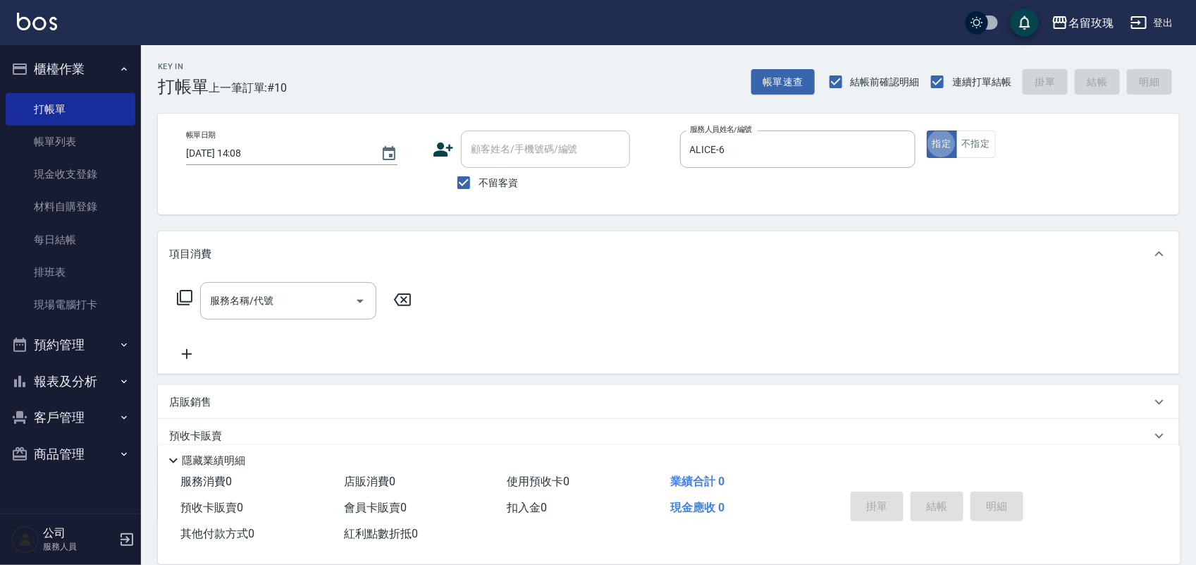
type button "true"
click at [173, 297] on div "服務名稱/代號 服務名稱/代號" at bounding box center [294, 300] width 251 height 37
click at [178, 297] on icon at bounding box center [185, 298] width 16 height 16
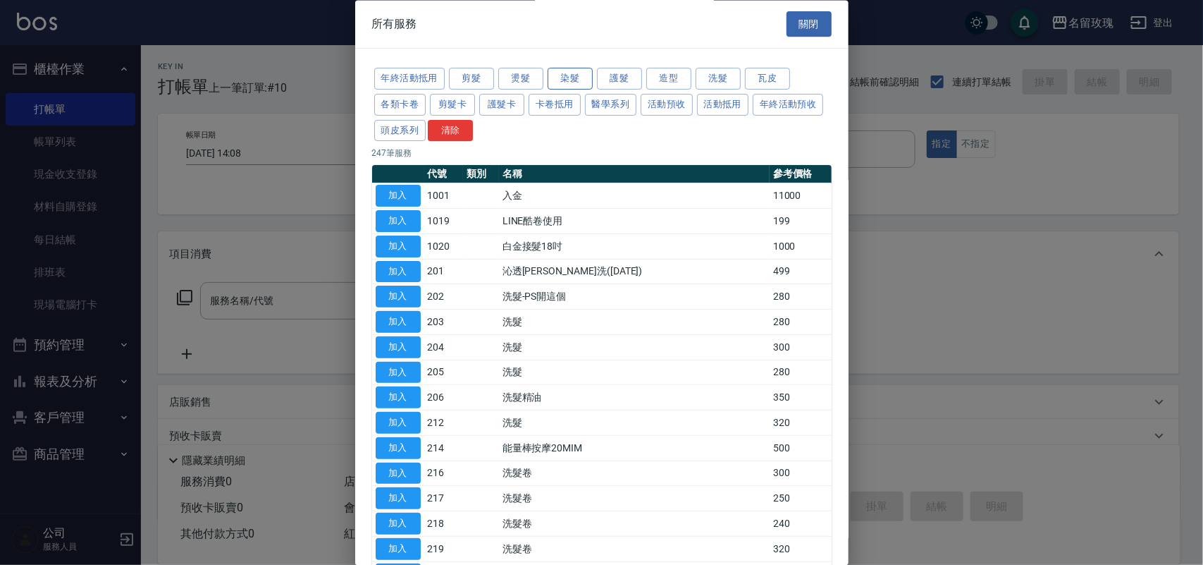
click at [574, 80] on button "染髮" at bounding box center [570, 79] width 45 height 22
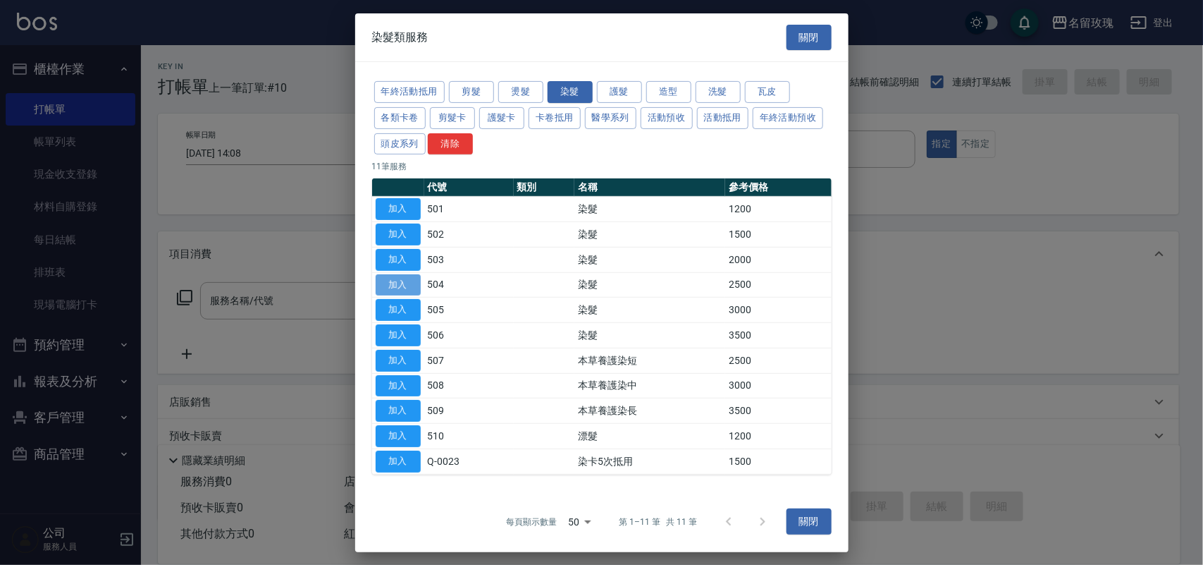
click at [396, 293] on button "加入" at bounding box center [398, 284] width 45 height 22
type input "染髮(504)"
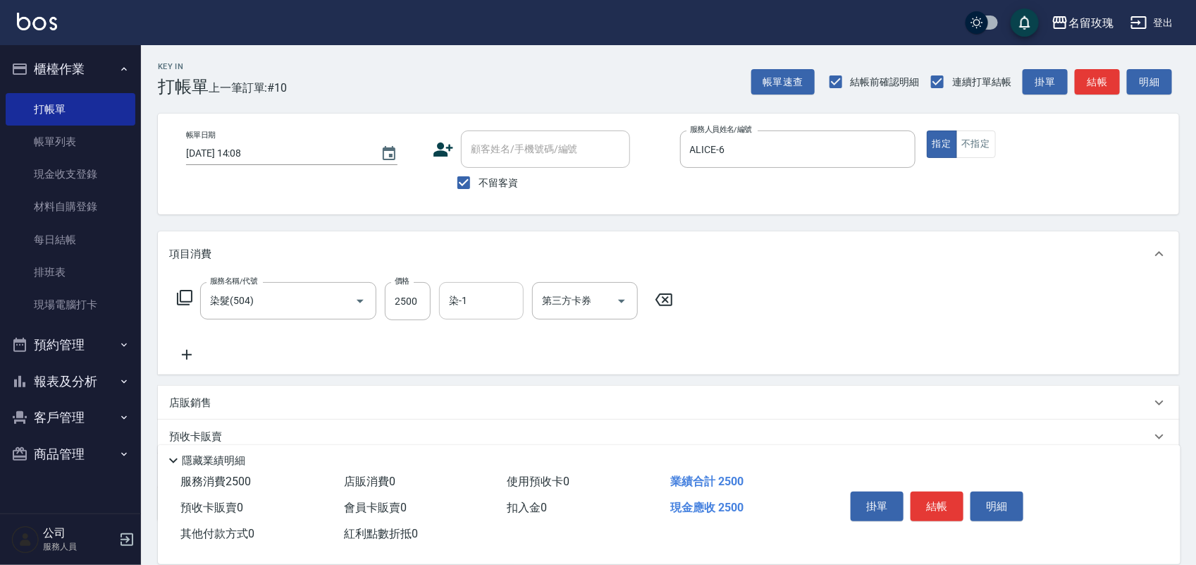
click at [474, 307] on input "染-1" at bounding box center [481, 300] width 72 height 25
type input "[PERSON_NAME]-19"
click at [180, 297] on icon at bounding box center [185, 298] width 16 height 16
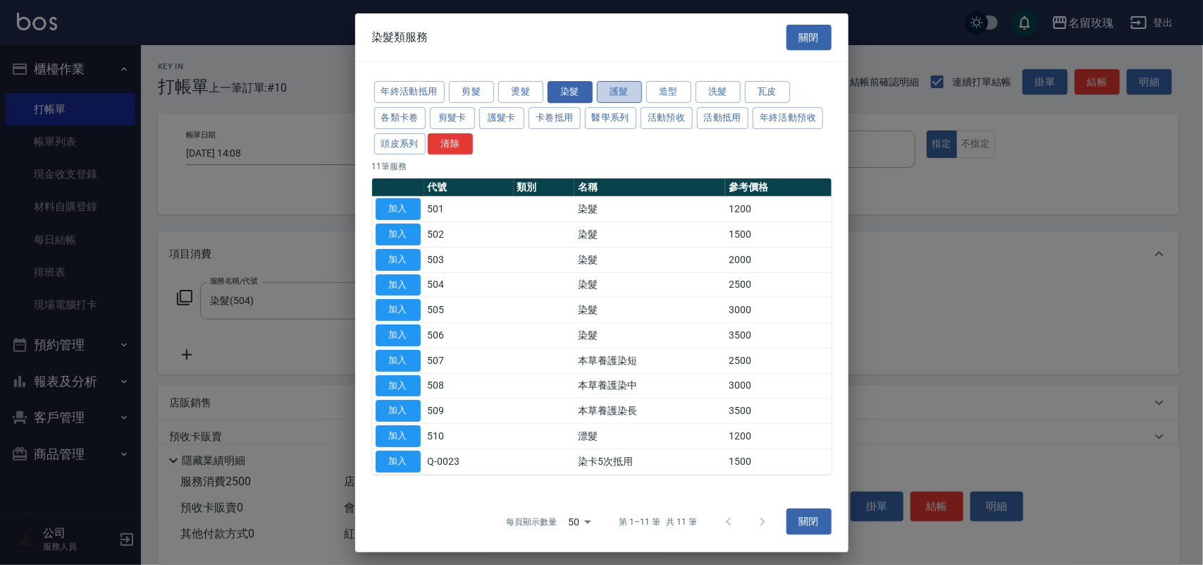
click at [598, 94] on button "護髮" at bounding box center [619, 92] width 45 height 22
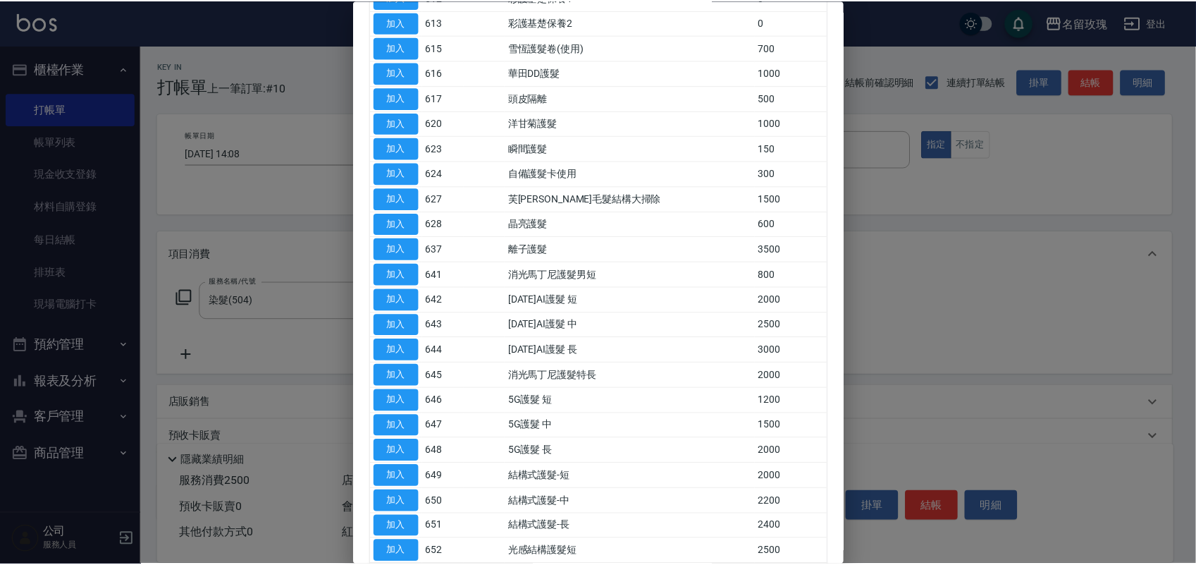
scroll to position [352, 0]
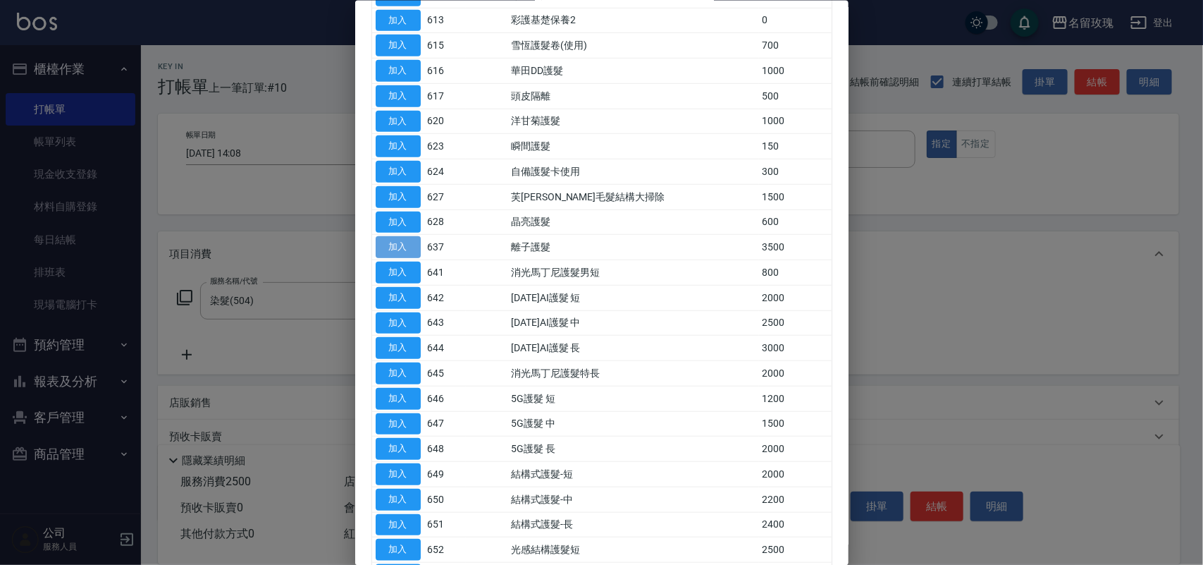
click at [407, 249] on button "加入" at bounding box center [398, 247] width 45 height 22
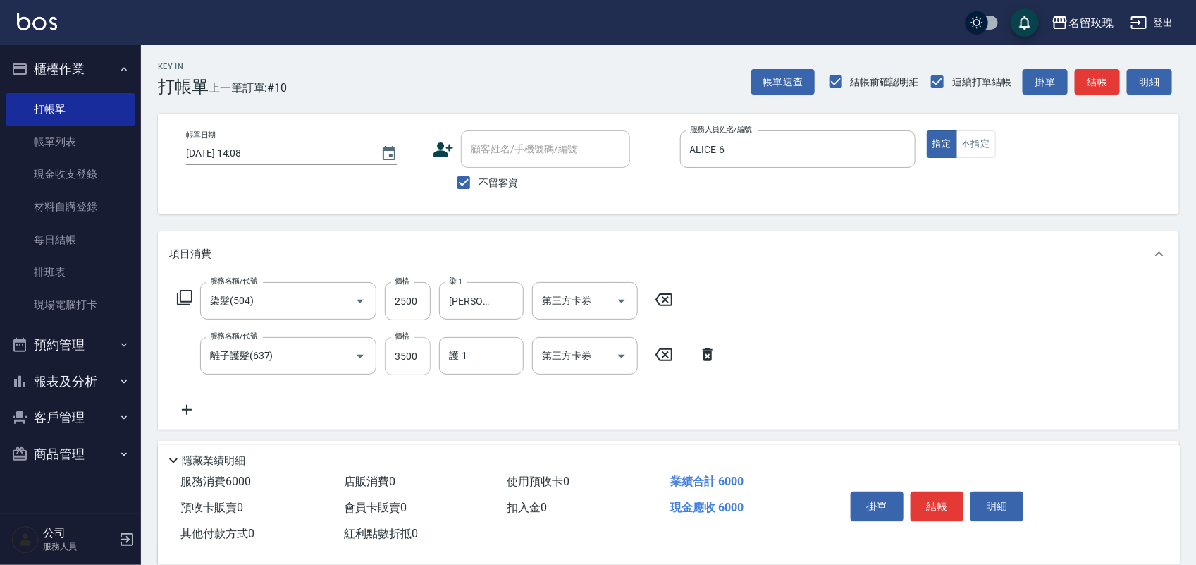
click at [403, 357] on input "3500" at bounding box center [408, 356] width 46 height 38
type input "2500"
type input "[PERSON_NAME]-19"
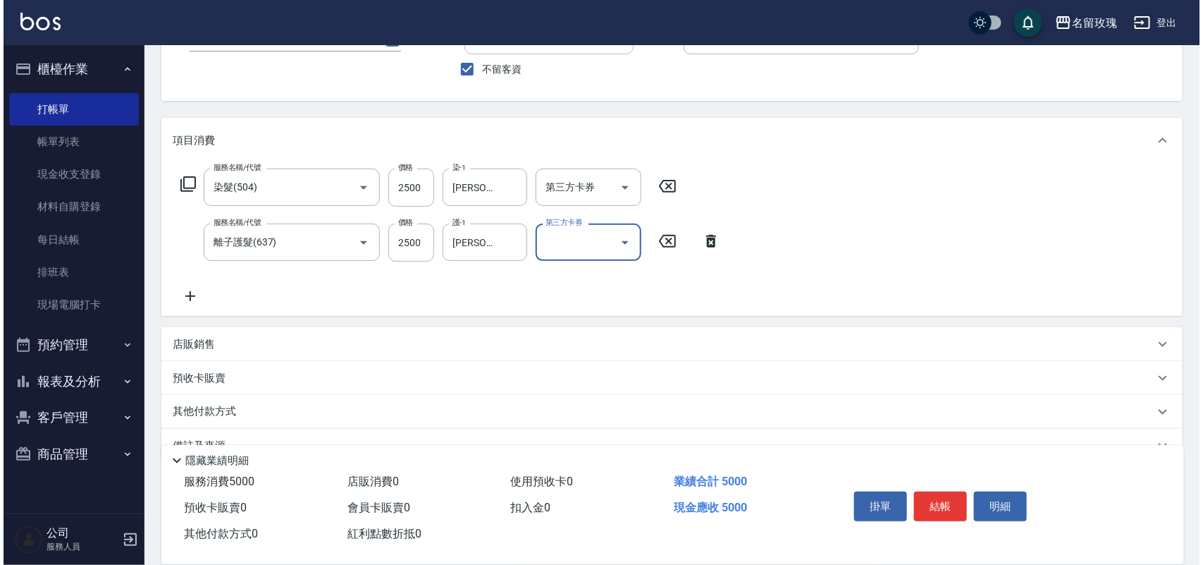
scroll to position [145, 0]
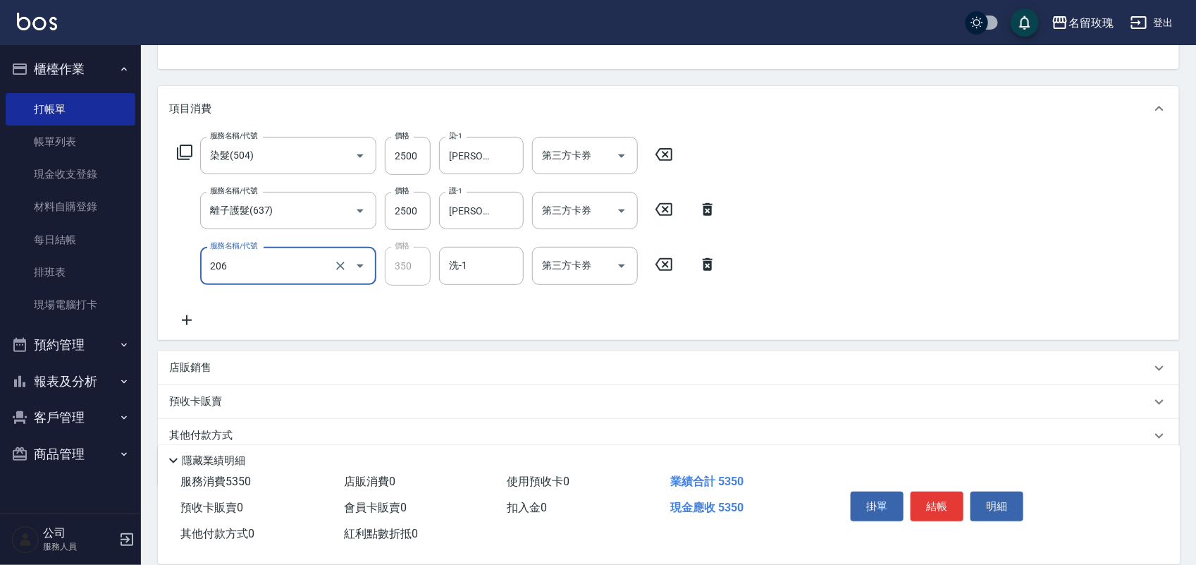
type input "洗髮精油(206)"
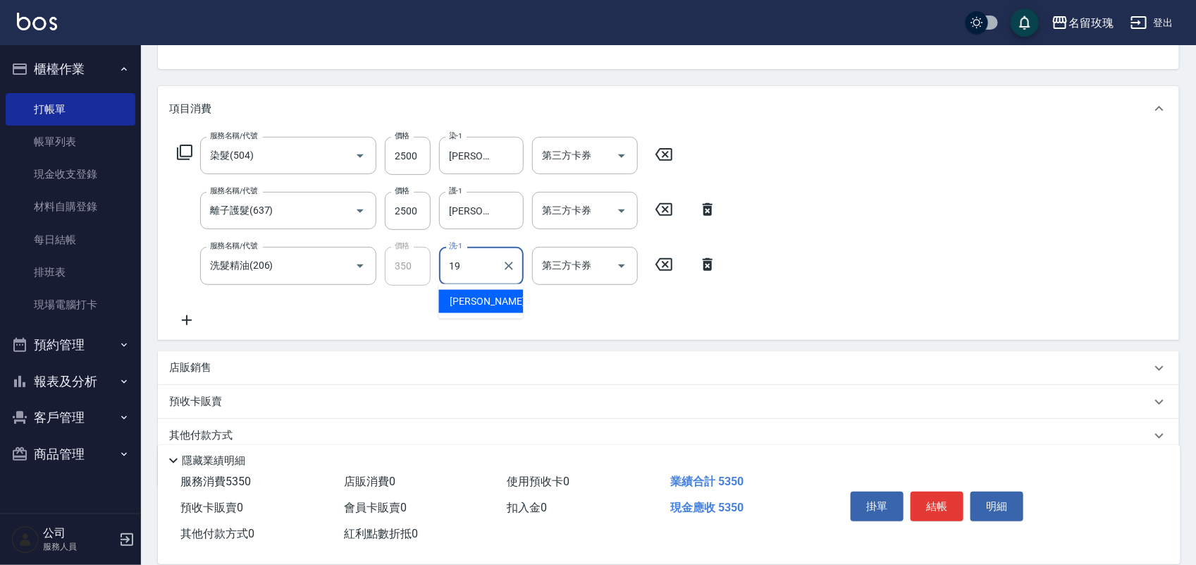
type input "[PERSON_NAME]-19"
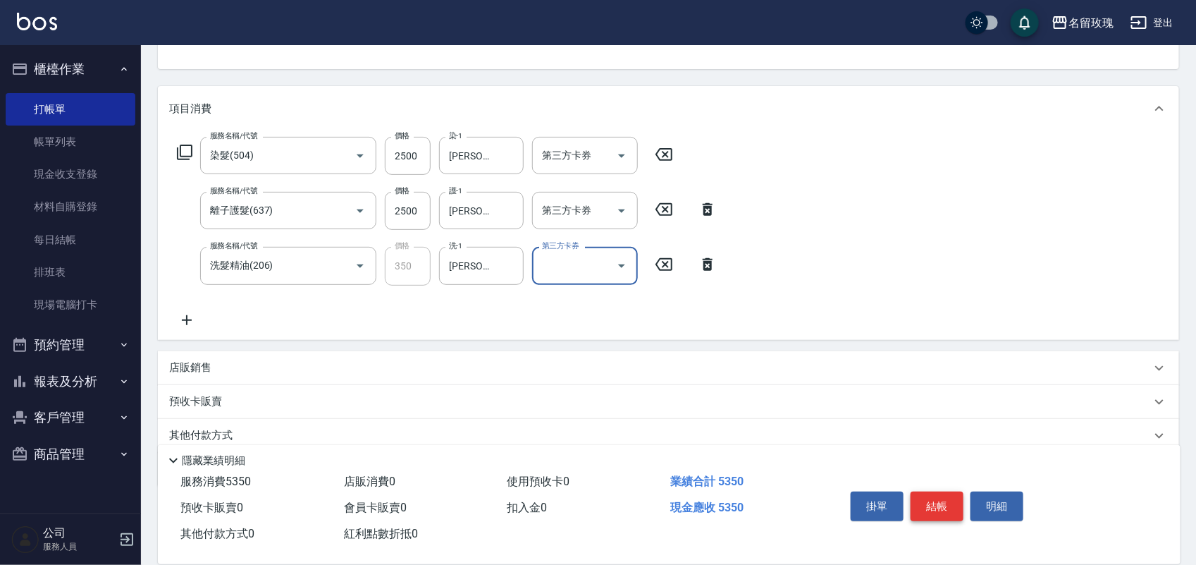
click at [956, 494] on button "結帳" at bounding box center [937, 506] width 53 height 30
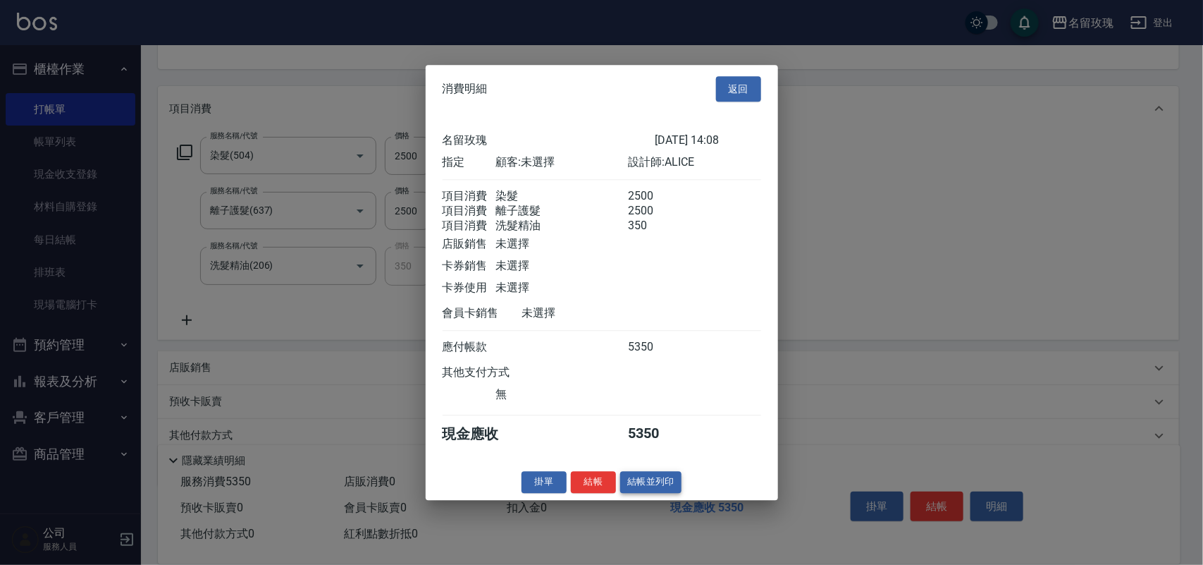
click at [652, 488] on button "結帳並列印" at bounding box center [650, 482] width 61 height 22
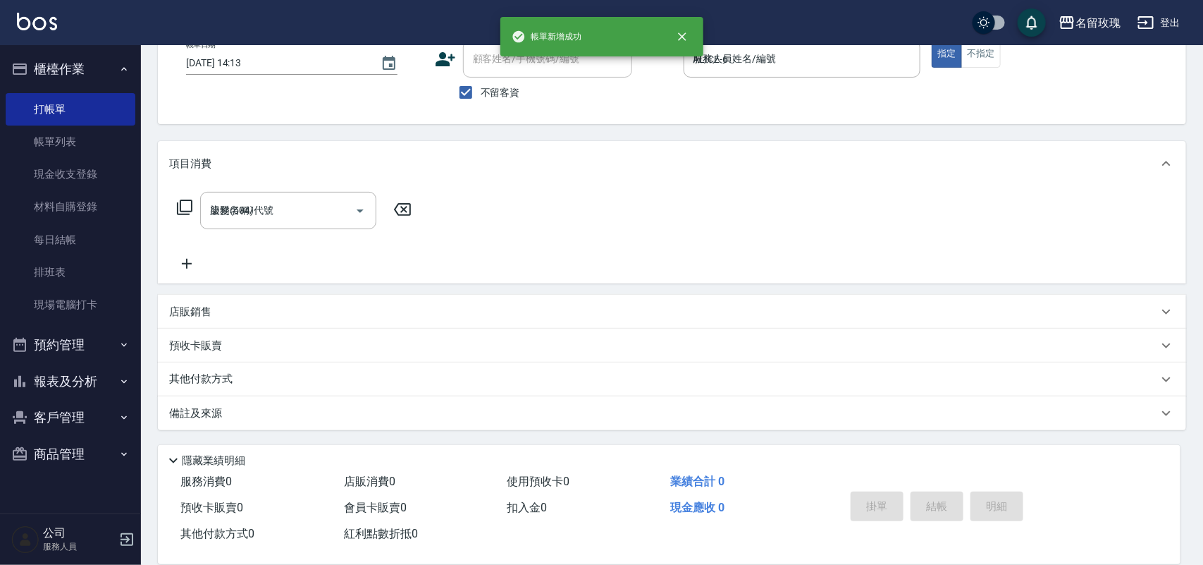
type input "[DATE] 14:13"
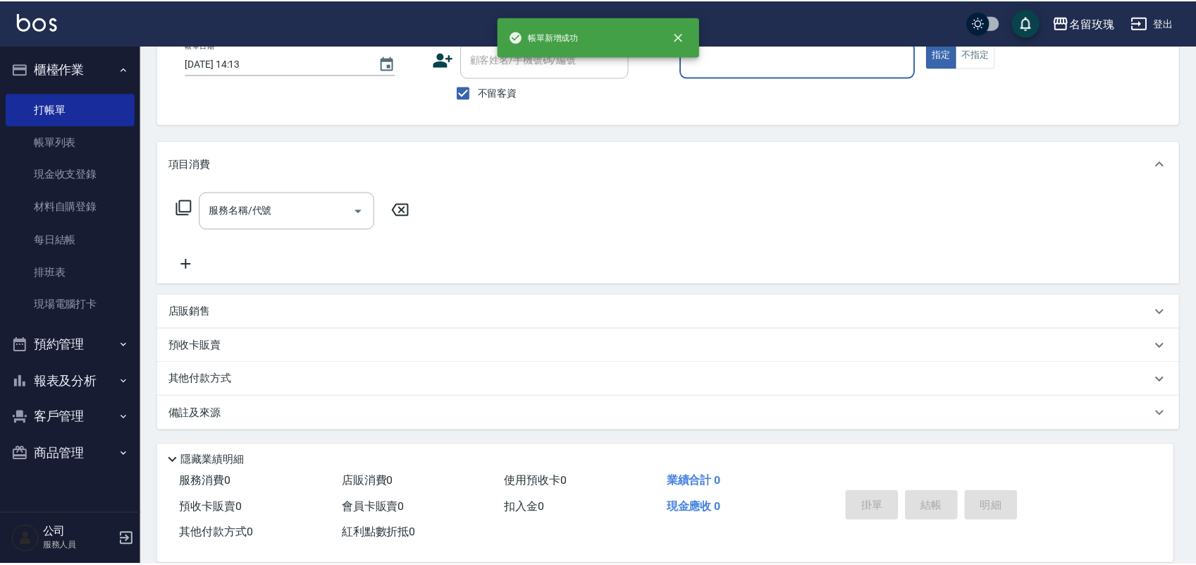
scroll to position [90, 0]
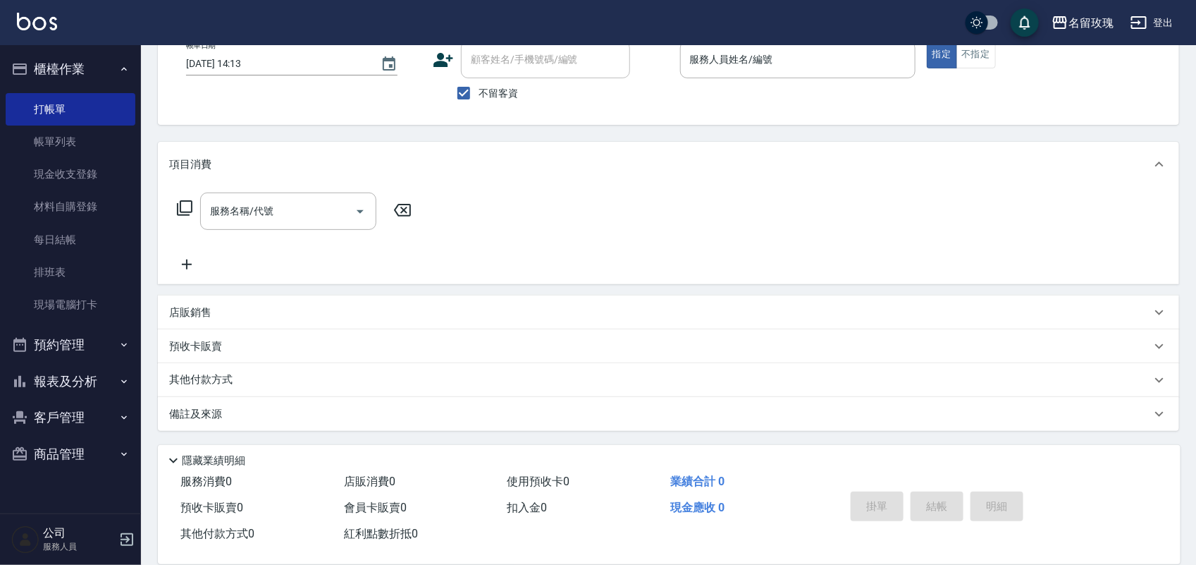
drag, startPoint x: 603, startPoint y: 592, endPoint x: 66, endPoint y: 379, distance: 577.7
click at [65, 379] on button "報表及分析" at bounding box center [71, 381] width 130 height 37
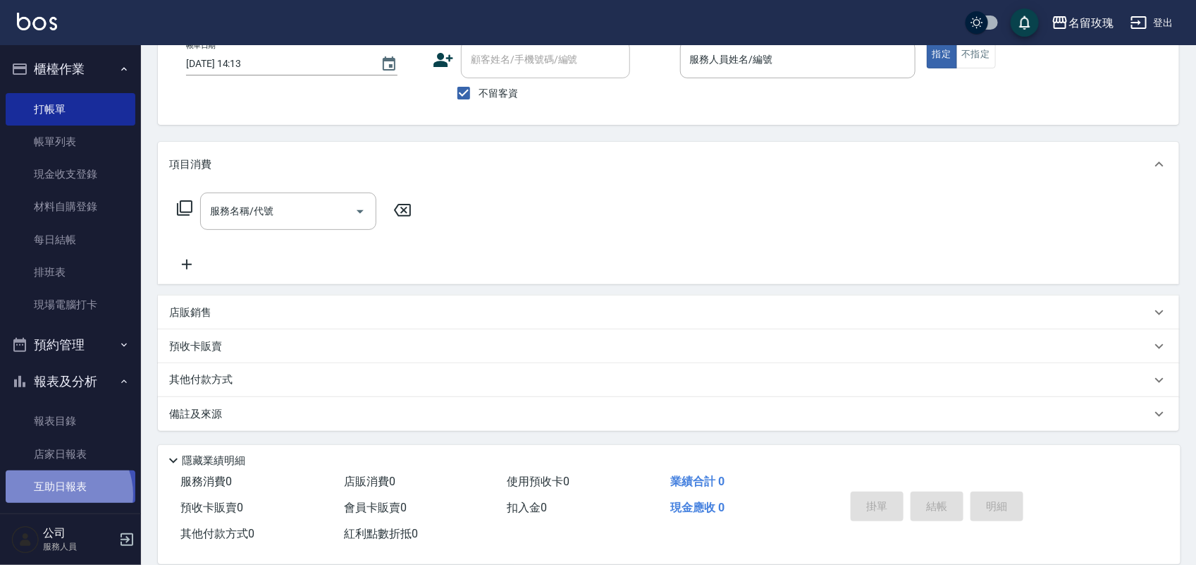
click at [61, 494] on link "互助日報表" at bounding box center [71, 486] width 130 height 32
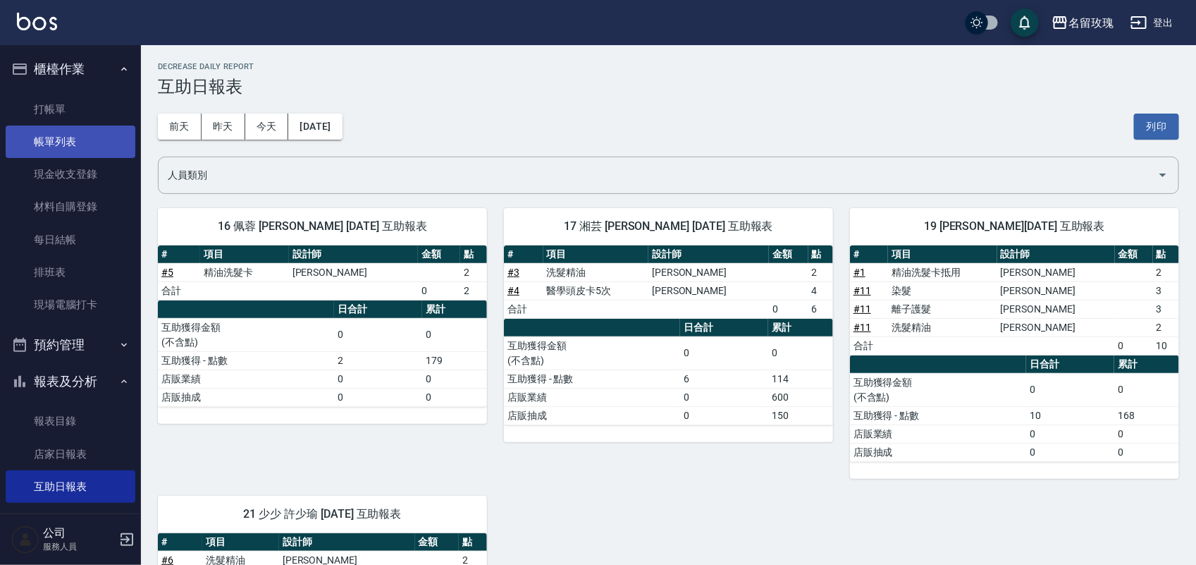
click at [78, 136] on link "帳單列表" at bounding box center [71, 141] width 130 height 32
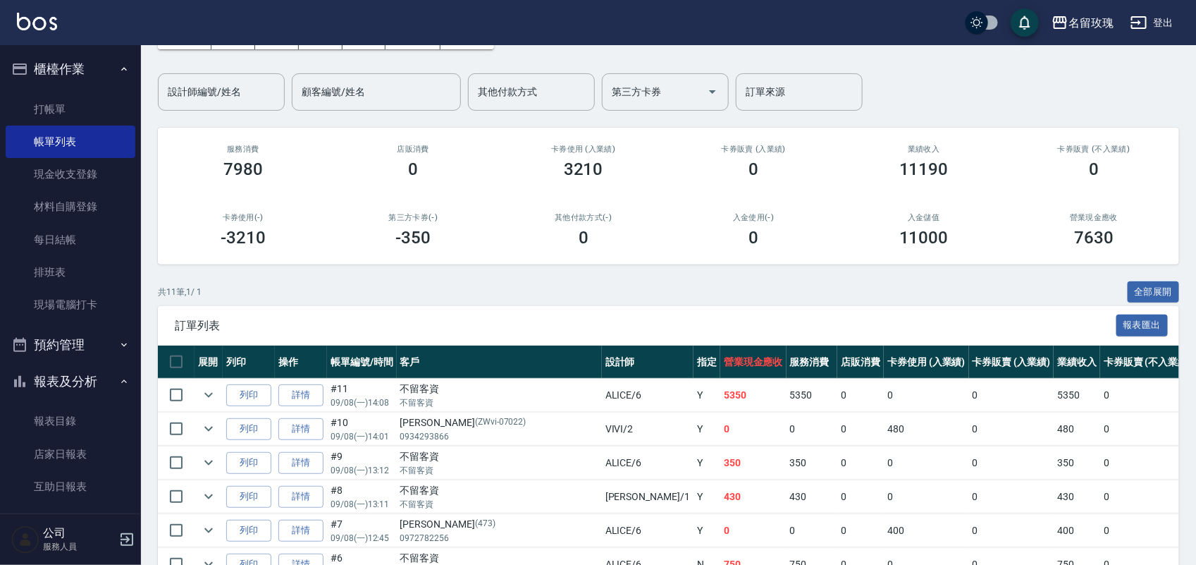
scroll to position [176, 0]
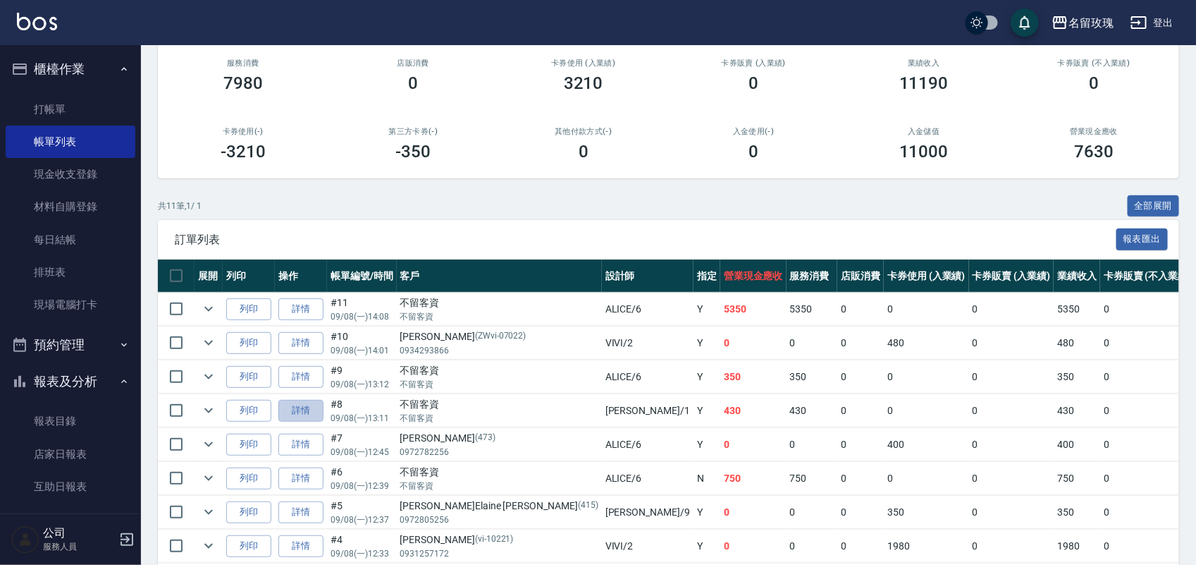
click at [308, 414] on link "詳情" at bounding box center [300, 411] width 45 height 22
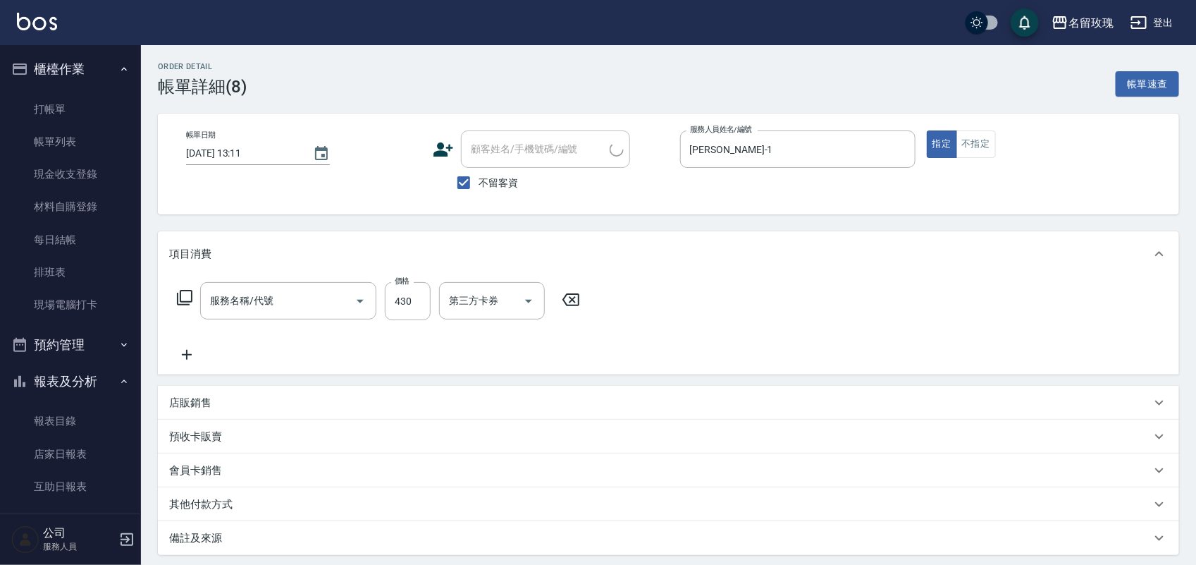
type input "[DATE] 13:11"
checkbox input "true"
type input "[PERSON_NAME]-1"
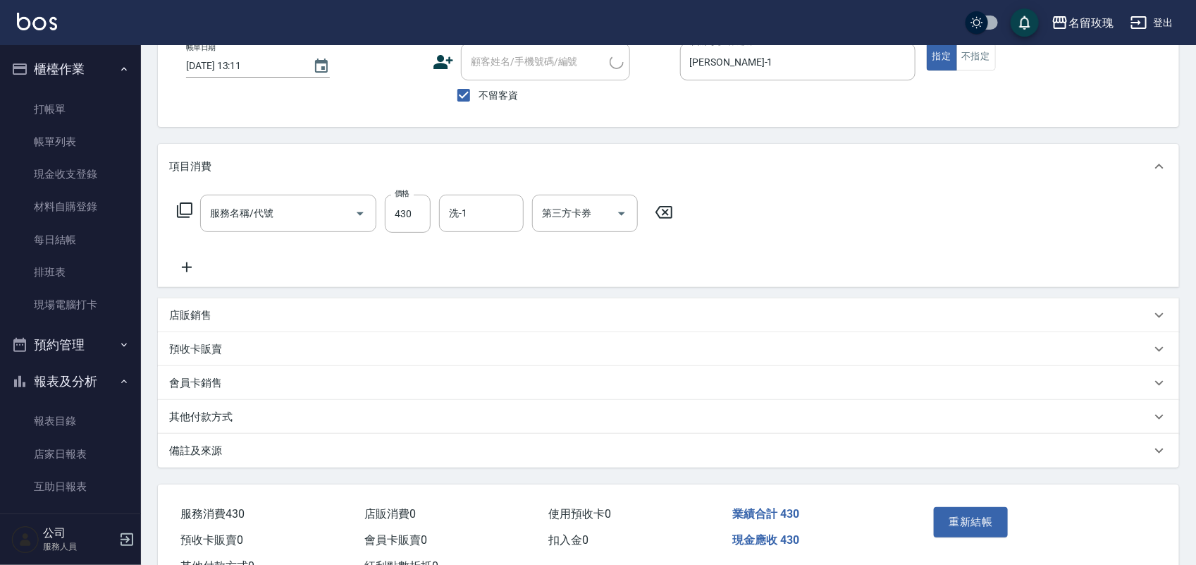
type input "[PERSON_NAME]透[PERSON_NAME]洗(活動)(228)"
click at [467, 229] on div "洗-1" at bounding box center [481, 212] width 85 height 37
type input "[PERSON_NAME]-16"
click at [949, 506] on button "重新結帳" at bounding box center [971, 521] width 75 height 30
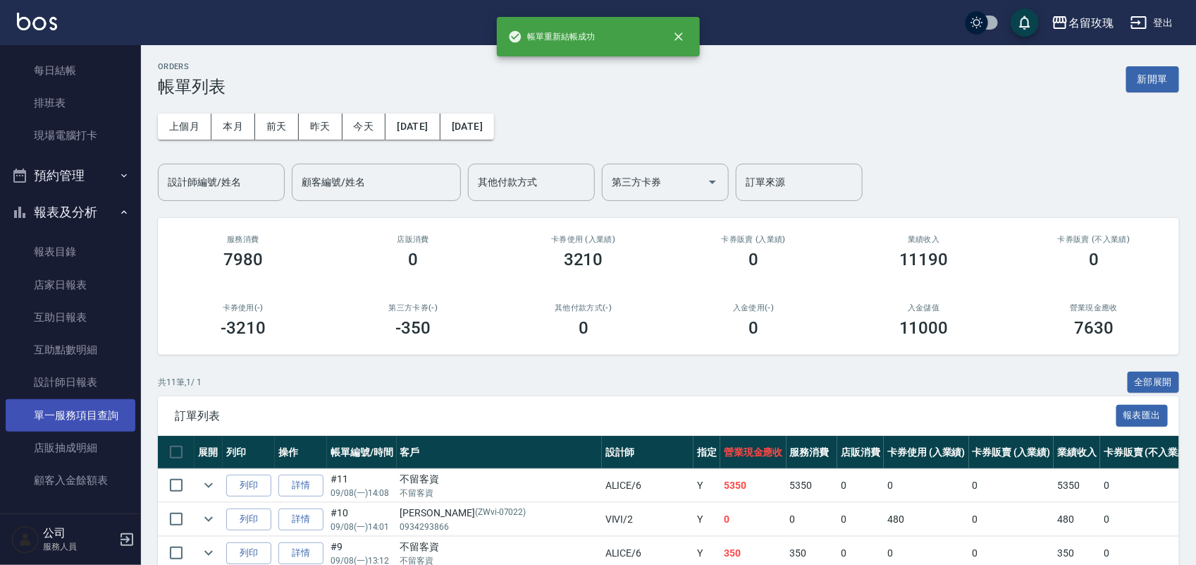
scroll to position [176, 0]
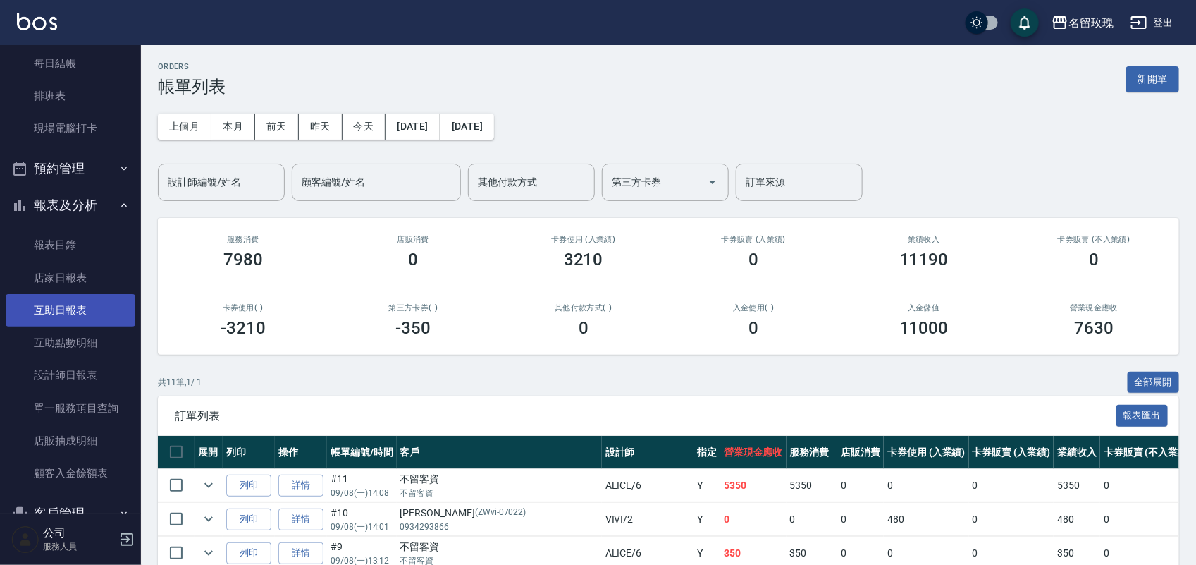
click at [44, 308] on link "互助日報表" at bounding box center [71, 310] width 130 height 32
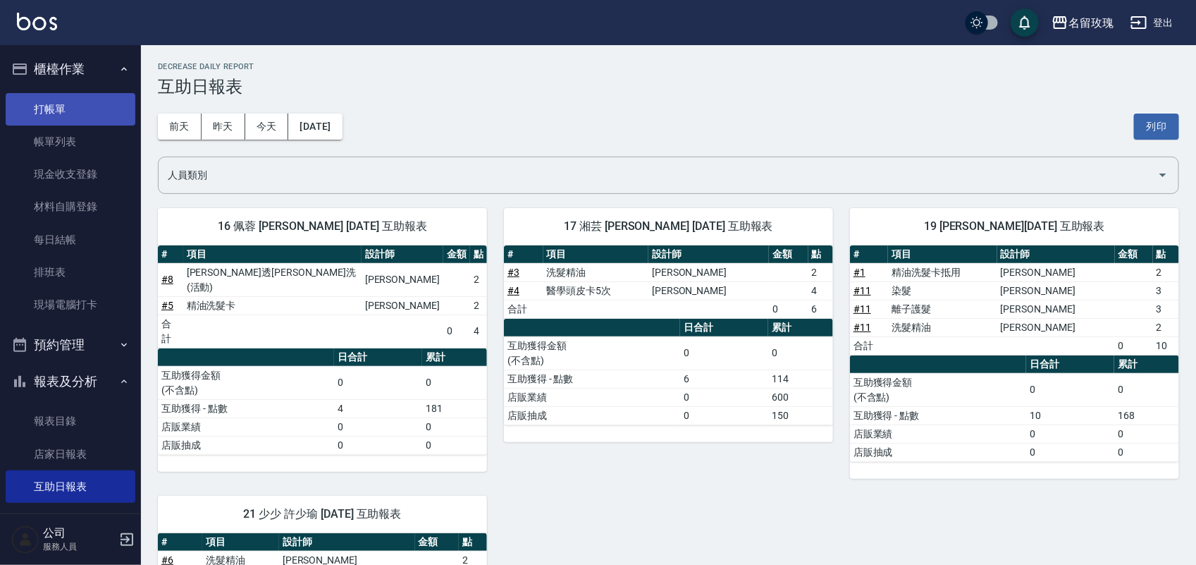
click at [90, 104] on link "打帳單" at bounding box center [71, 109] width 130 height 32
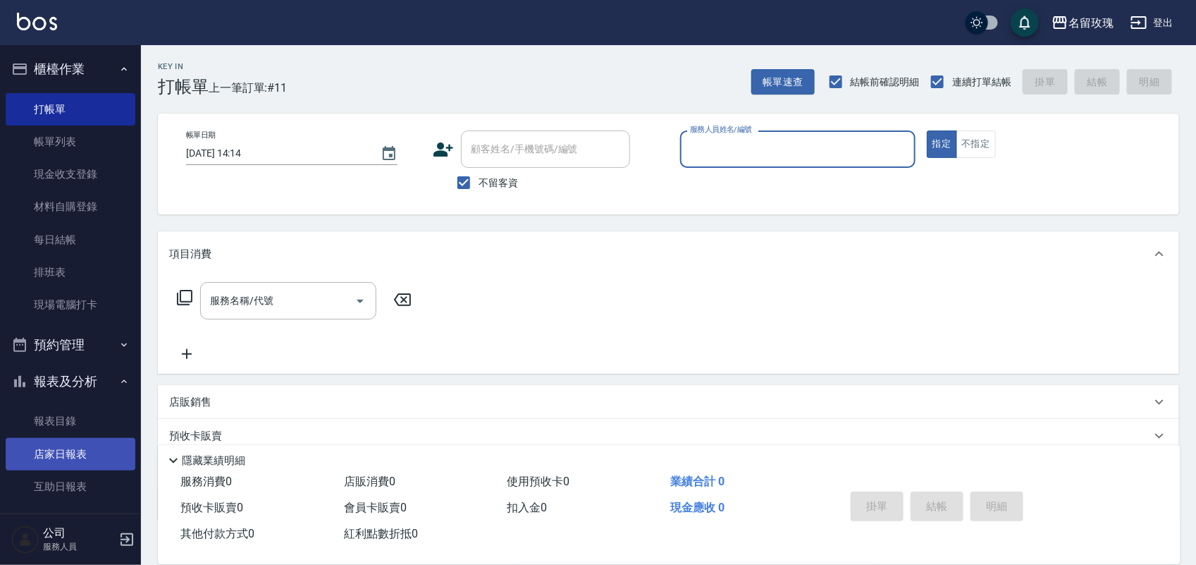
scroll to position [88, 0]
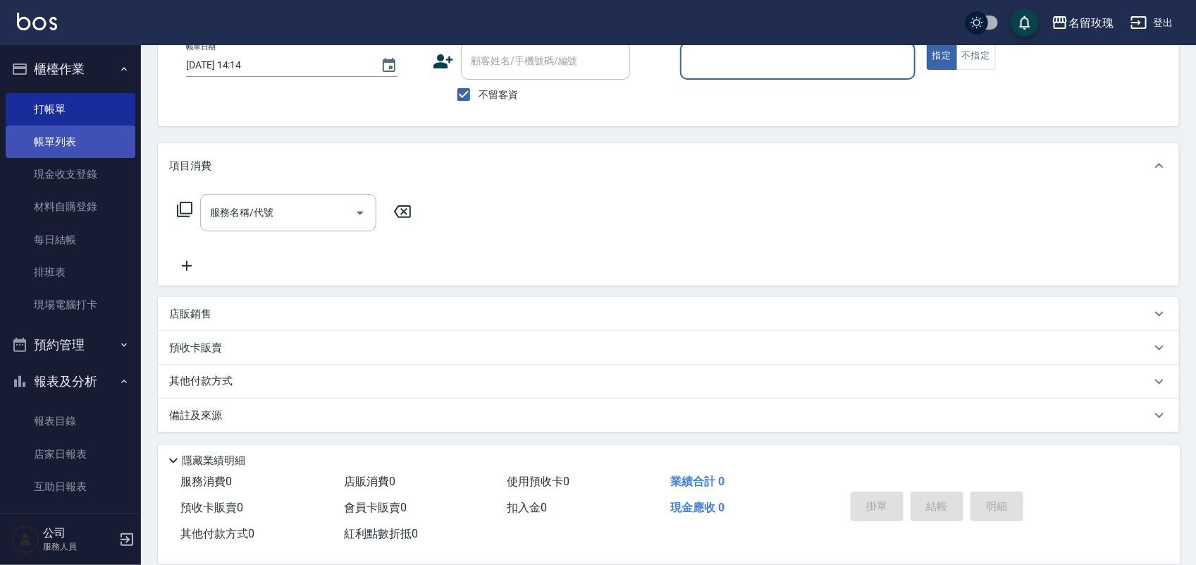
click at [16, 140] on link "帳單列表" at bounding box center [71, 141] width 130 height 32
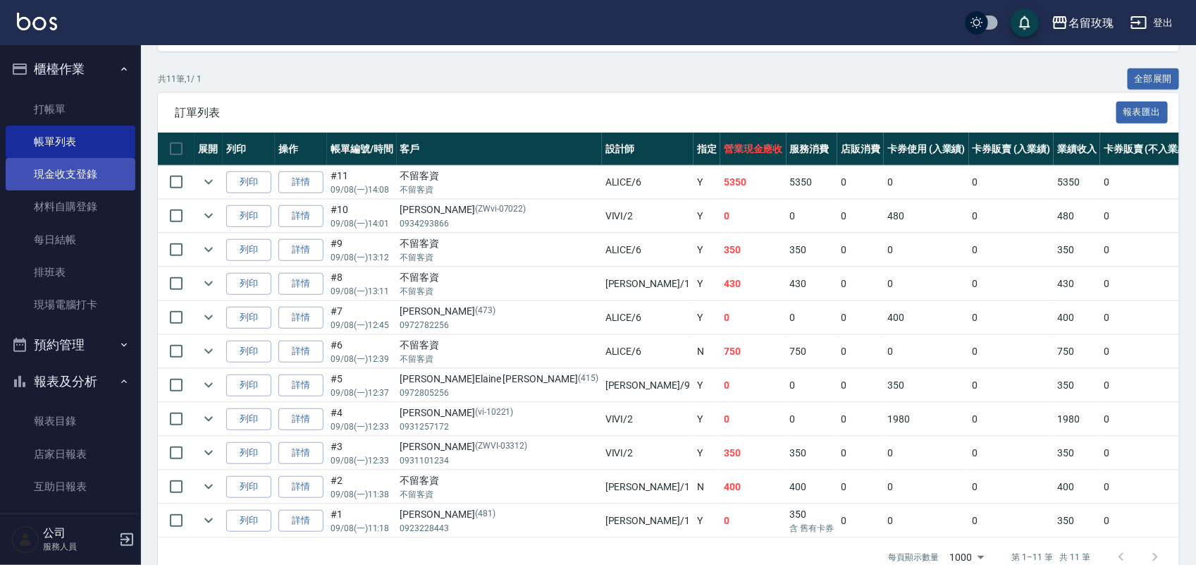
scroll to position [259, 0]
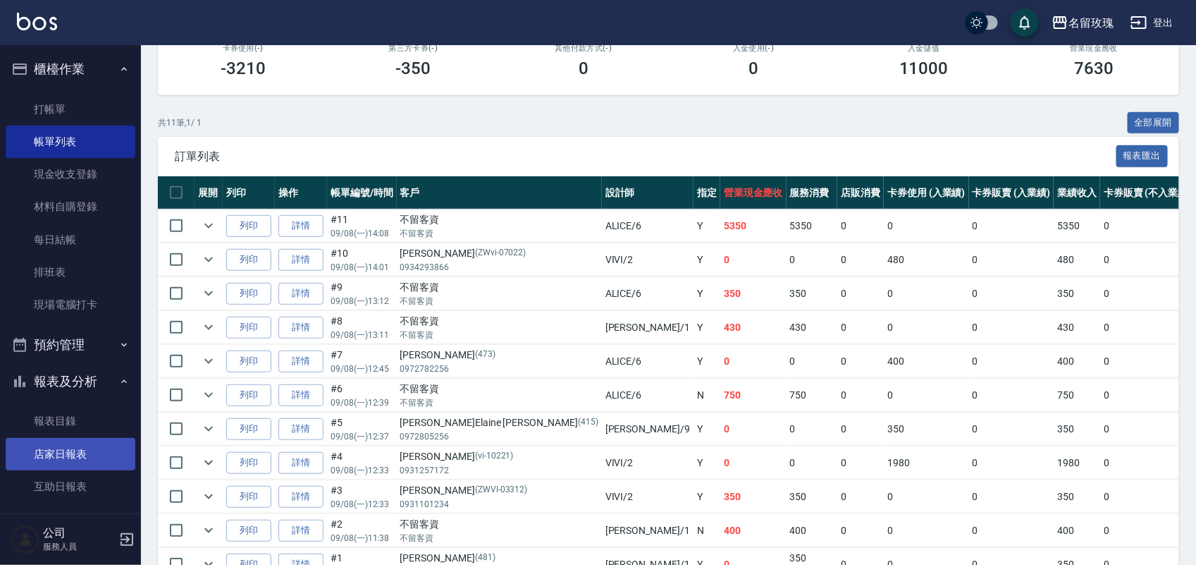
click at [69, 455] on link "店家日報表" at bounding box center [71, 454] width 130 height 32
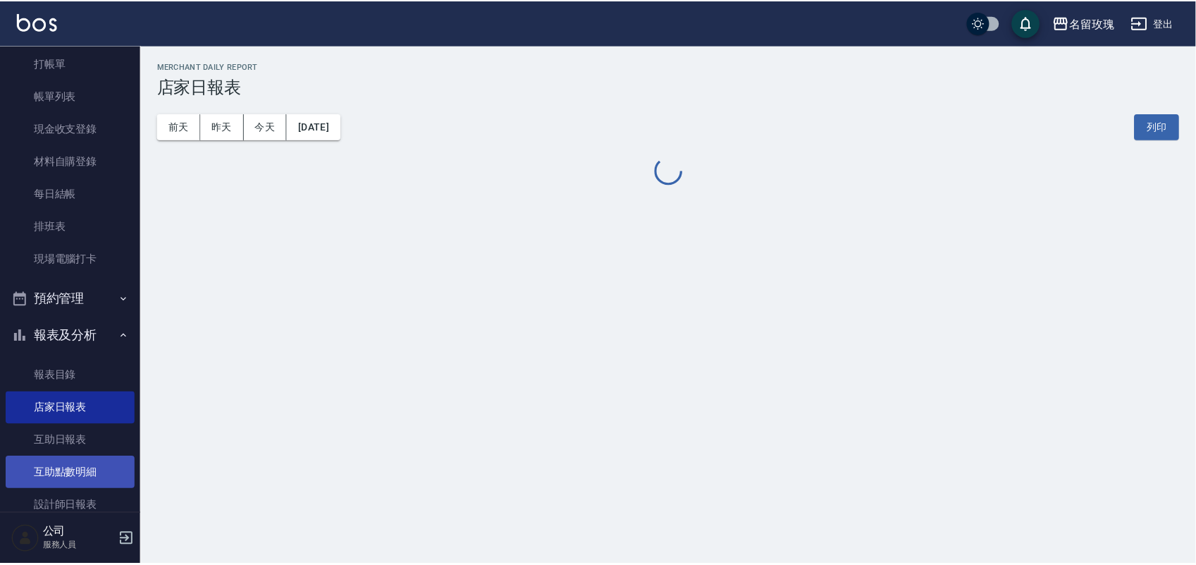
scroll to position [88, 0]
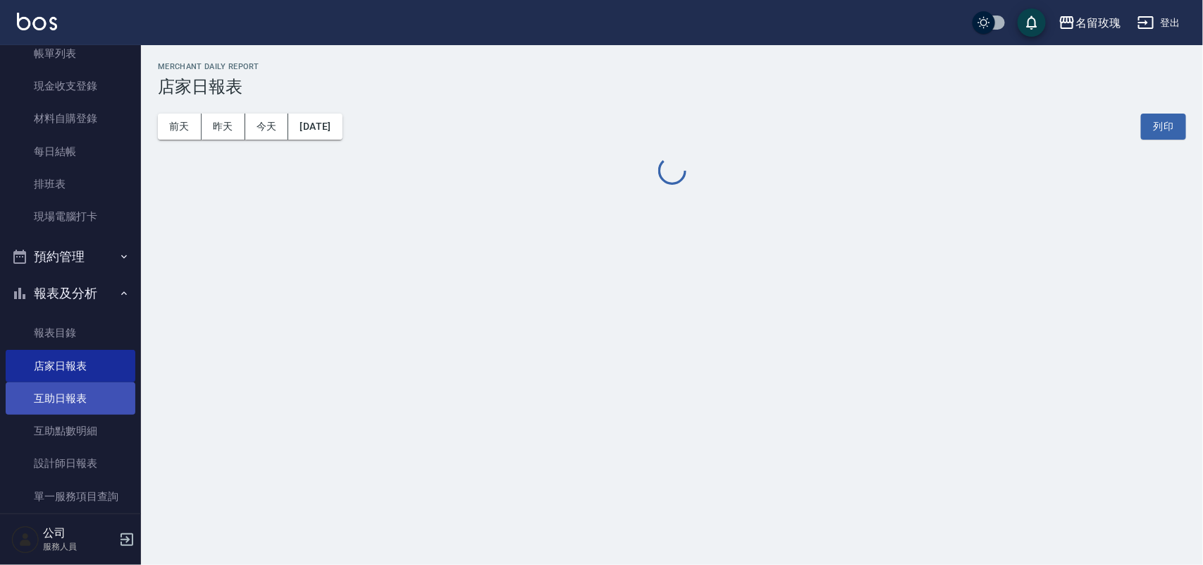
click at [64, 403] on link "互助日報表" at bounding box center [71, 398] width 130 height 32
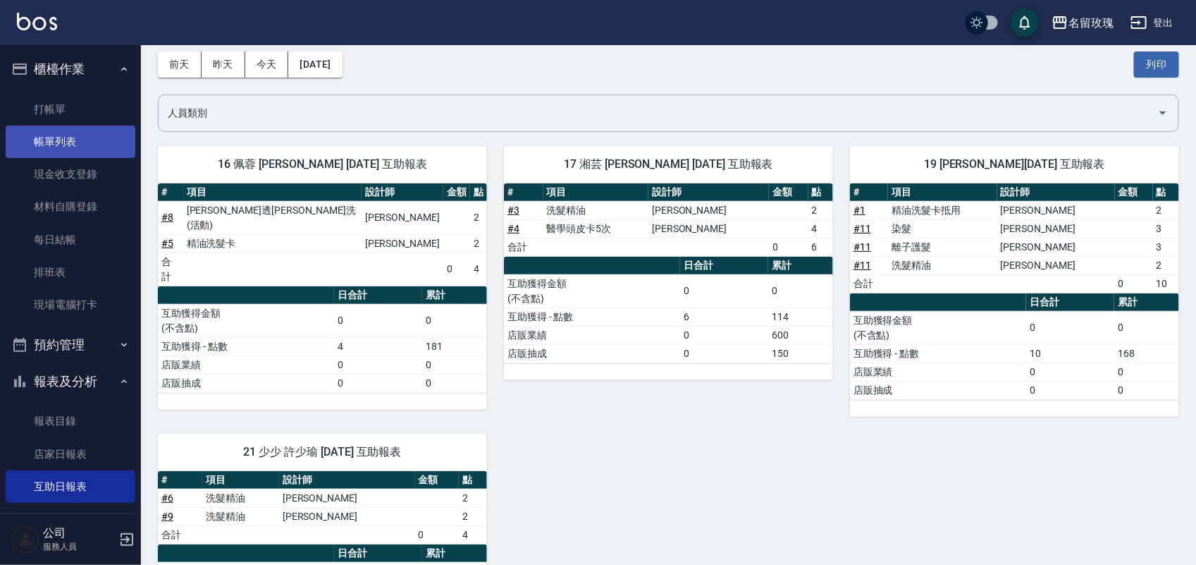
scroll to position [8, 0]
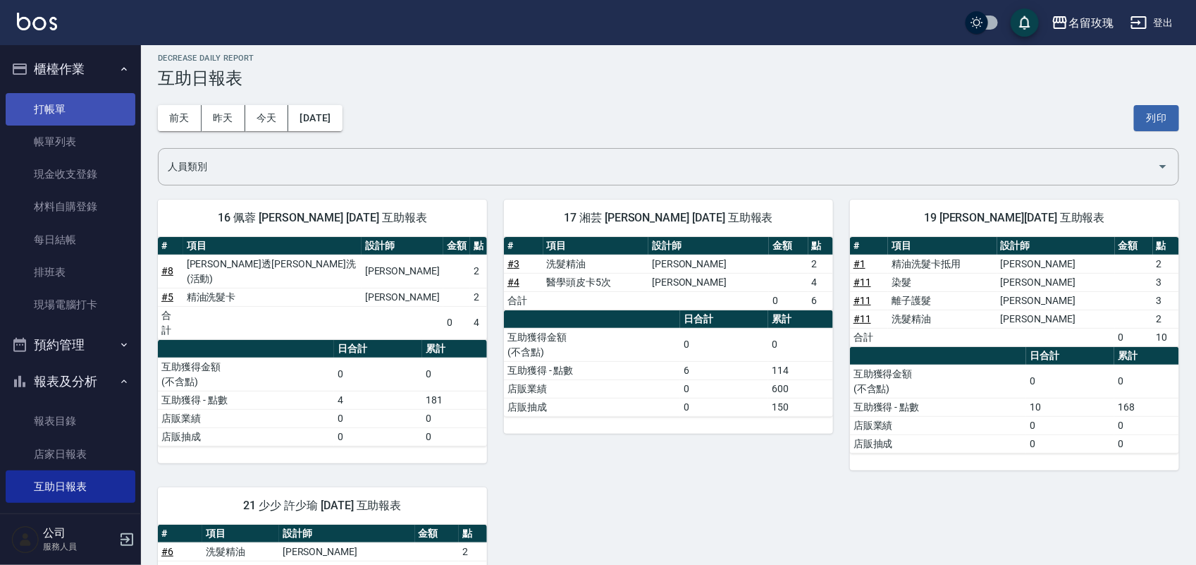
click at [111, 115] on link "打帳單" at bounding box center [71, 109] width 130 height 32
